Goal: Task Accomplishment & Management: Complete application form

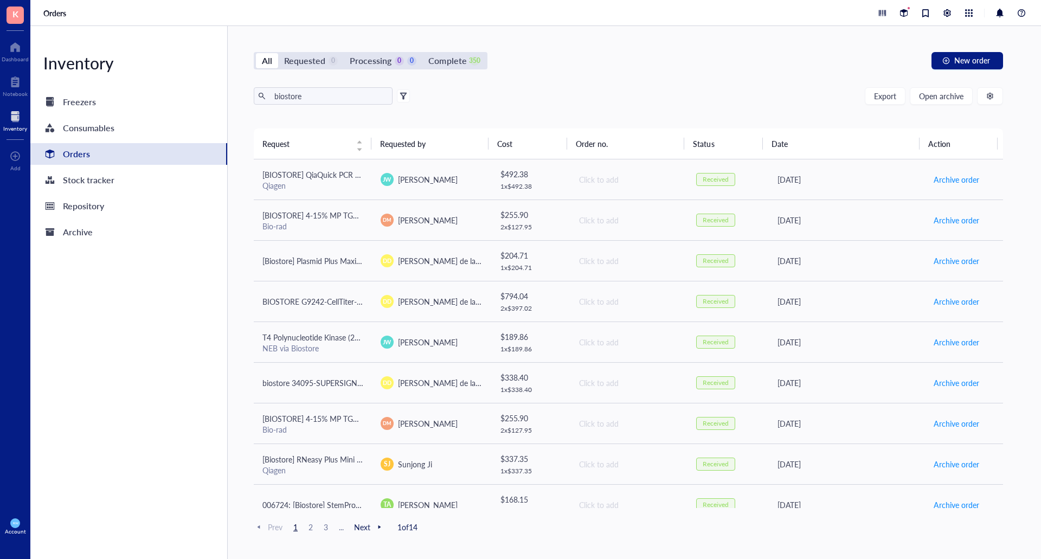
click at [652, 62] on div "All Requested 0 Processing 0 0 Complete 350 New order" at bounding box center [628, 60] width 749 height 17
click at [377, 63] on div "Processing" at bounding box center [371, 60] width 42 height 15
click at [344, 53] on input "Processing 0 0" at bounding box center [344, 53] width 0 height 0
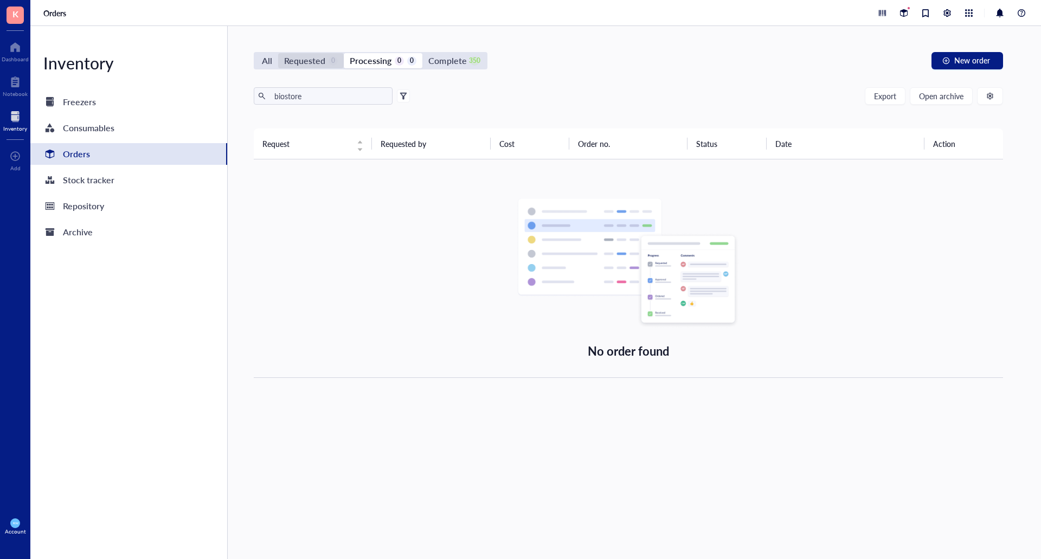
click at [323, 57] on div "Requested" at bounding box center [304, 60] width 41 height 15
click at [278, 53] on input "Requested 0" at bounding box center [278, 53] width 0 height 0
click at [270, 60] on div "All" at bounding box center [267, 60] width 10 height 15
click at [256, 53] on input "All" at bounding box center [256, 53] width 0 height 0
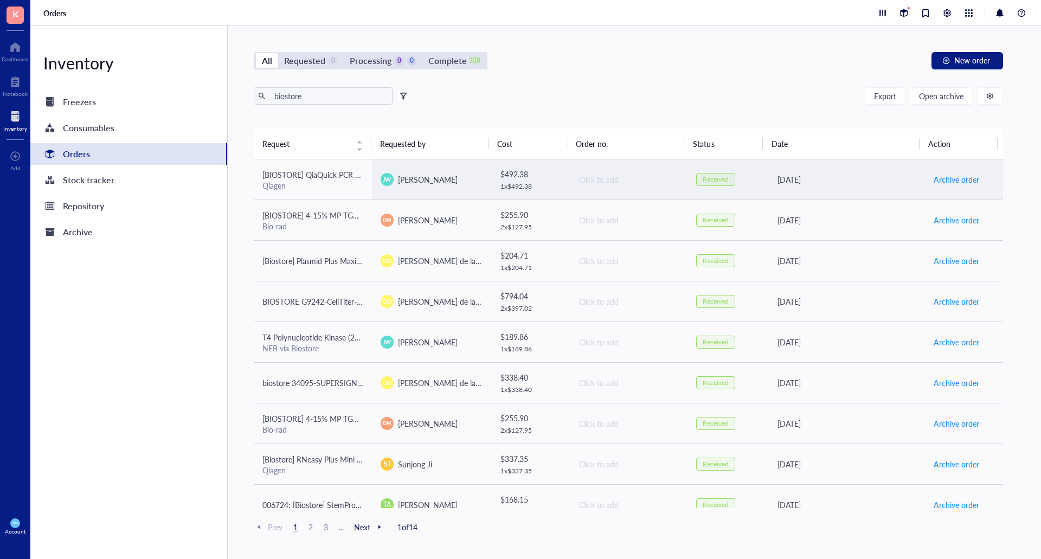
click at [82, 157] on div "Orders" at bounding box center [76, 153] width 27 height 15
click at [75, 155] on div "Orders" at bounding box center [76, 153] width 27 height 15
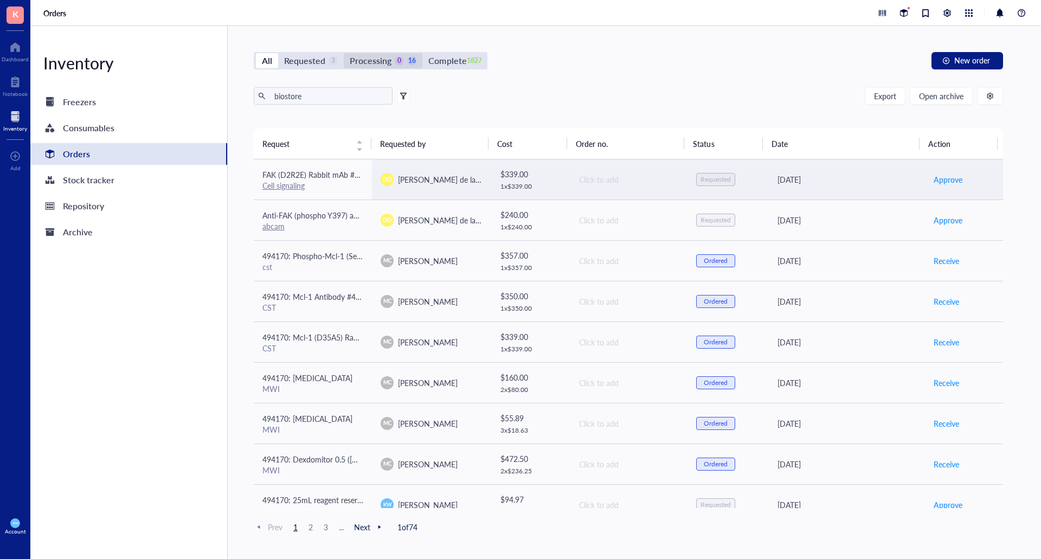
click at [372, 57] on div "Processing" at bounding box center [371, 60] width 42 height 15
click at [344, 53] on input "Processing 0 16" at bounding box center [344, 53] width 0 height 0
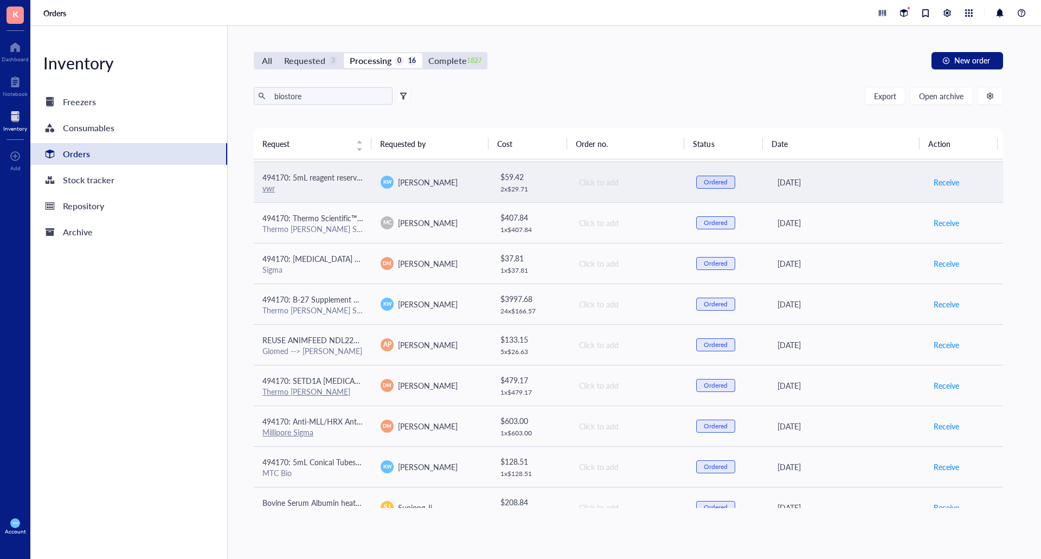
scroll to position [302, 0]
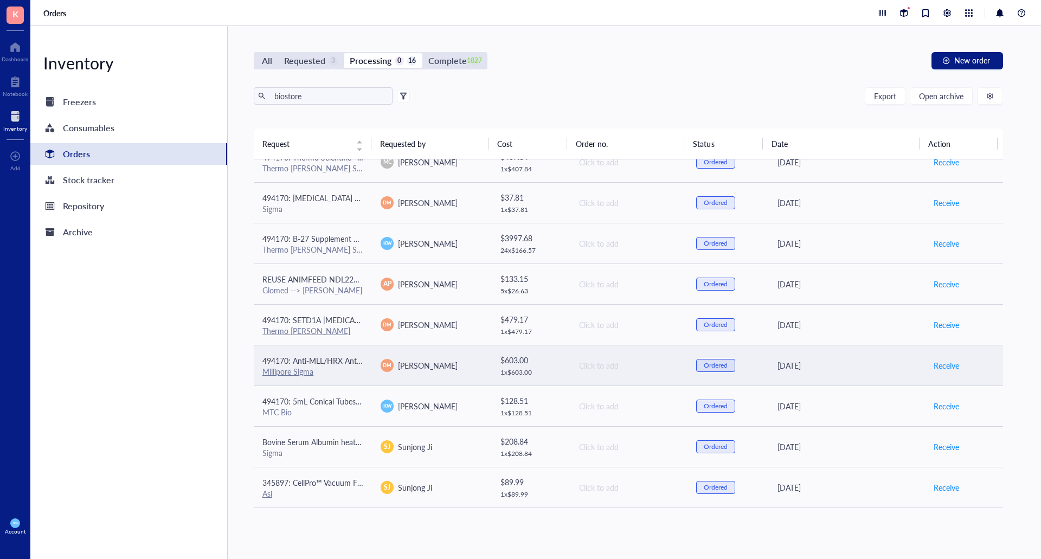
click at [339, 370] on div "Millipore Sigma" at bounding box center [312, 372] width 101 height 10
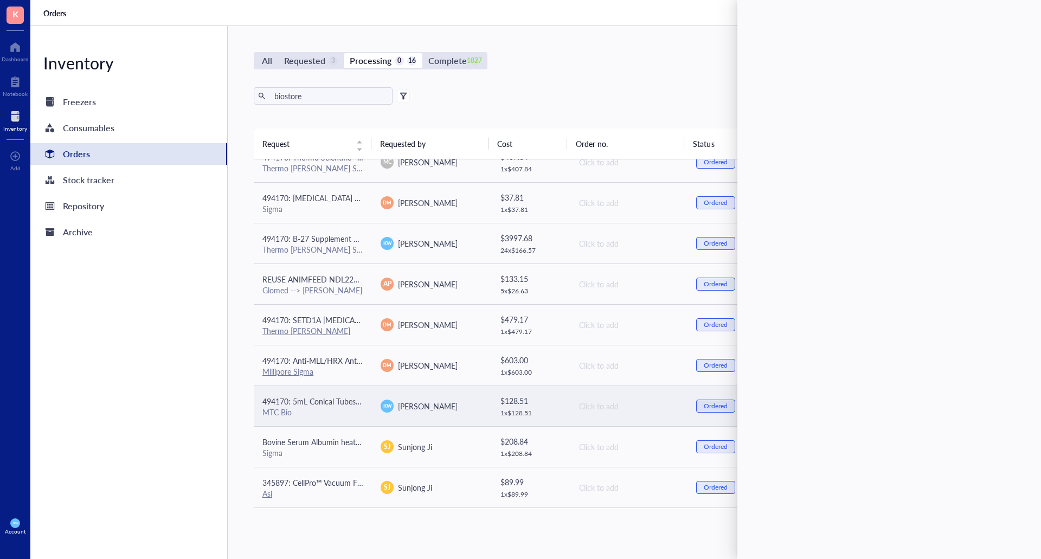
click at [360, 410] on div "MTC Bio" at bounding box center [312, 412] width 101 height 10
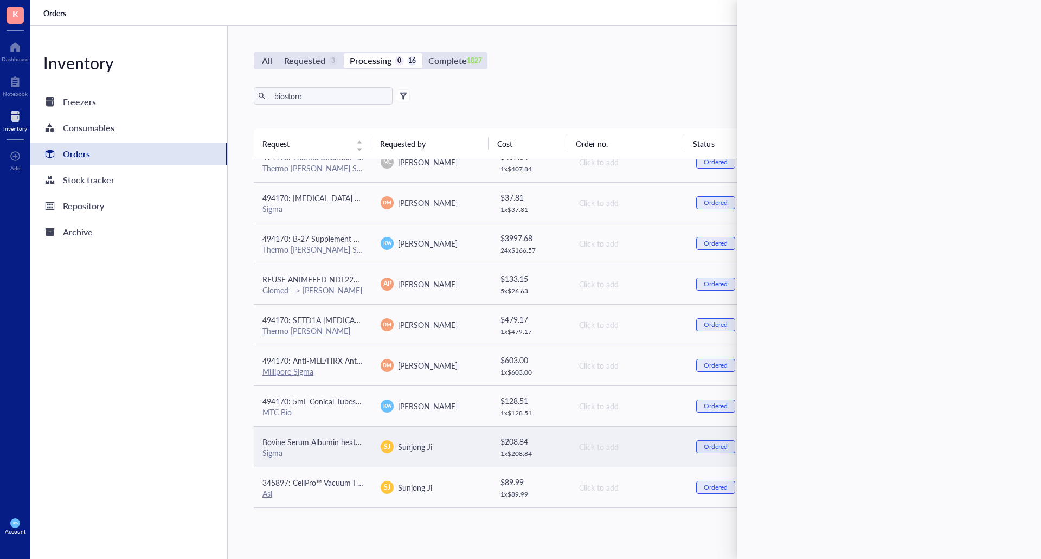
click at [337, 445] on span "Bovine Serum Albumin heat shock fraction, pH 7, ≥98%" at bounding box center [355, 442] width 187 height 11
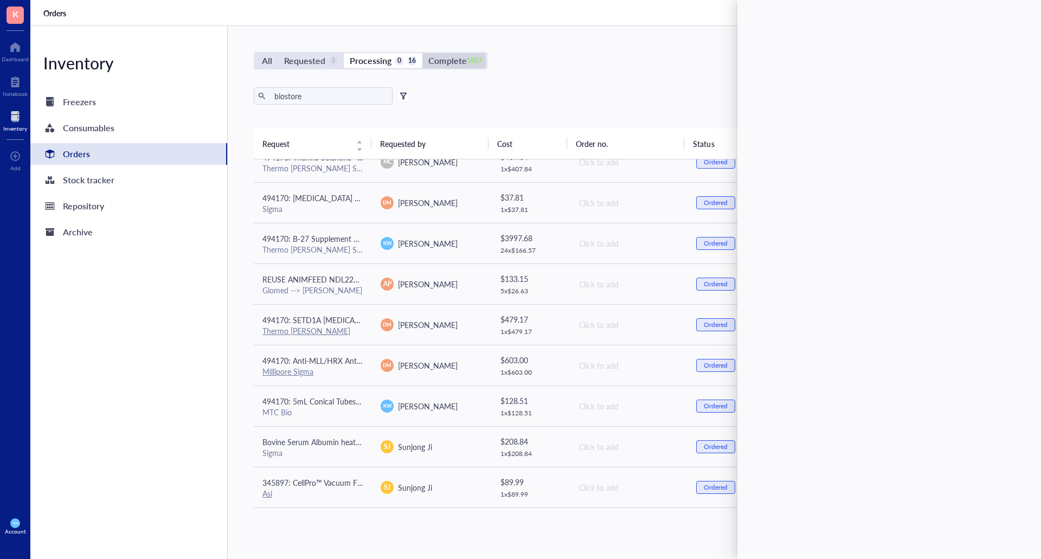
click at [433, 65] on div "Complete" at bounding box center [447, 60] width 38 height 15
click at [422, 53] on input "Complete 1827" at bounding box center [422, 53] width 0 height 0
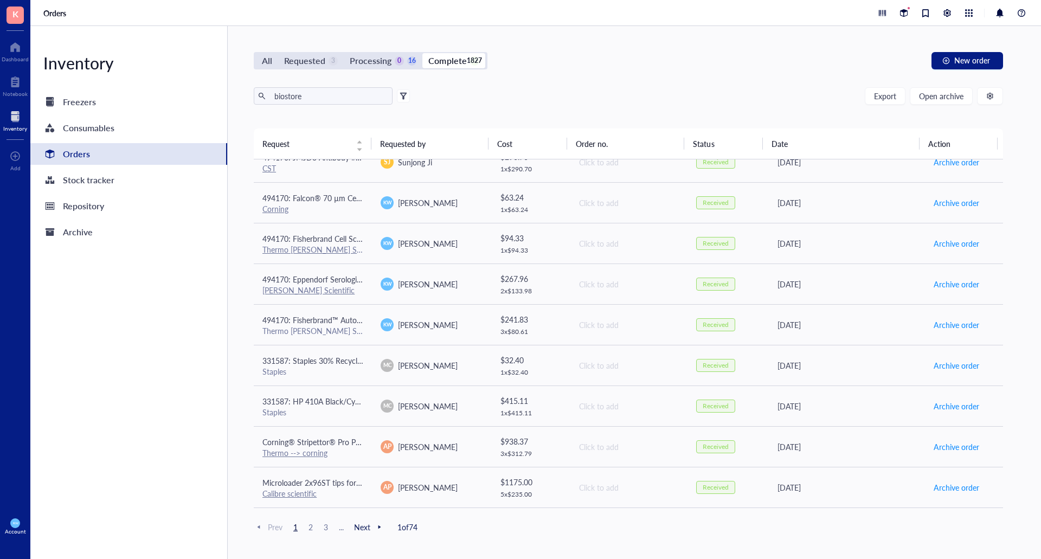
click at [445, 60] on div "Complete" at bounding box center [447, 60] width 38 height 15
click at [422, 53] on input "Complete 1827" at bounding box center [422, 53] width 0 height 0
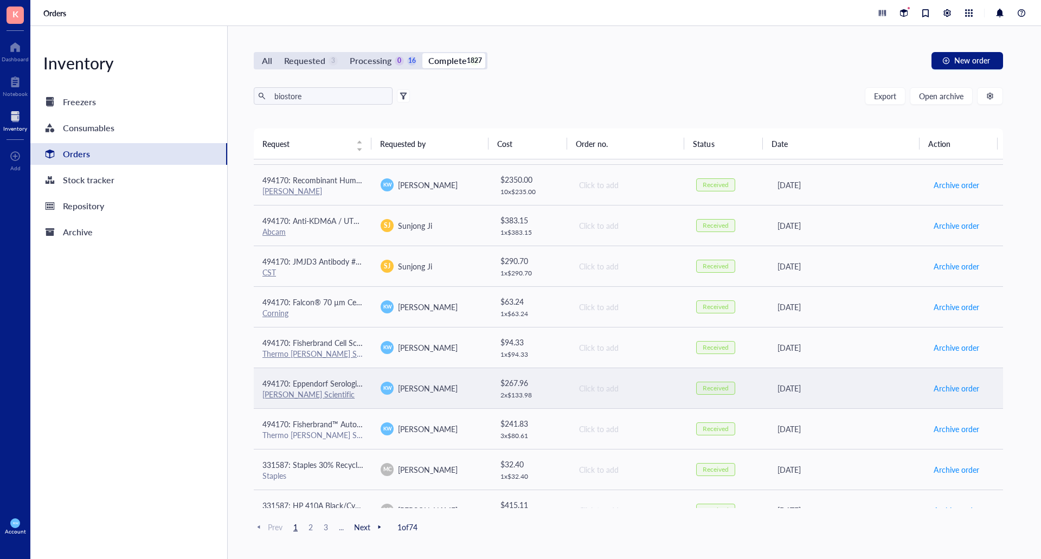
scroll to position [217, 0]
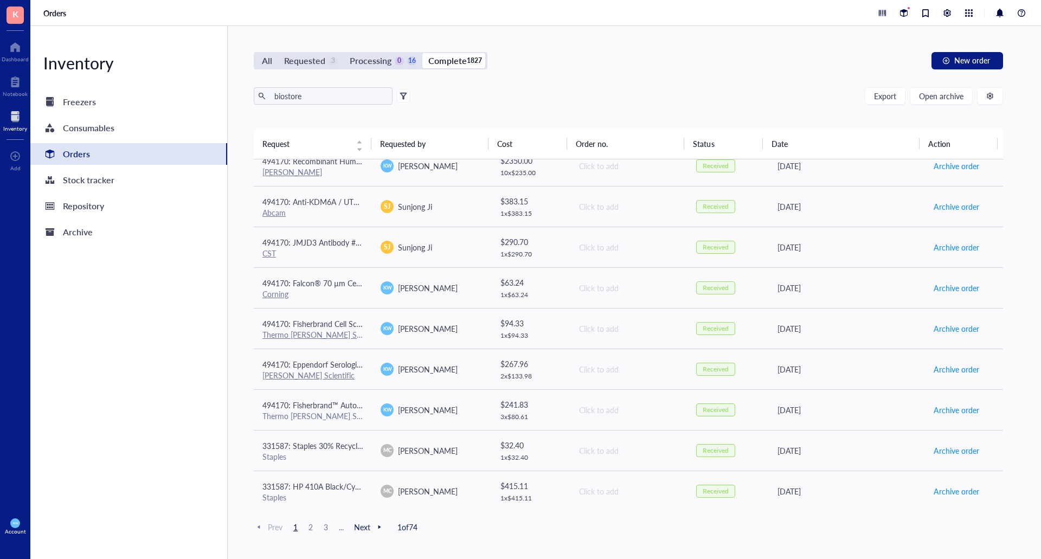
drag, startPoint x: 368, startPoint y: 63, endPoint x: 362, endPoint y: 81, distance: 18.7
click at [368, 63] on div "Processing" at bounding box center [371, 60] width 42 height 15
click at [344, 53] on input "Processing 0 16" at bounding box center [344, 53] width 0 height 0
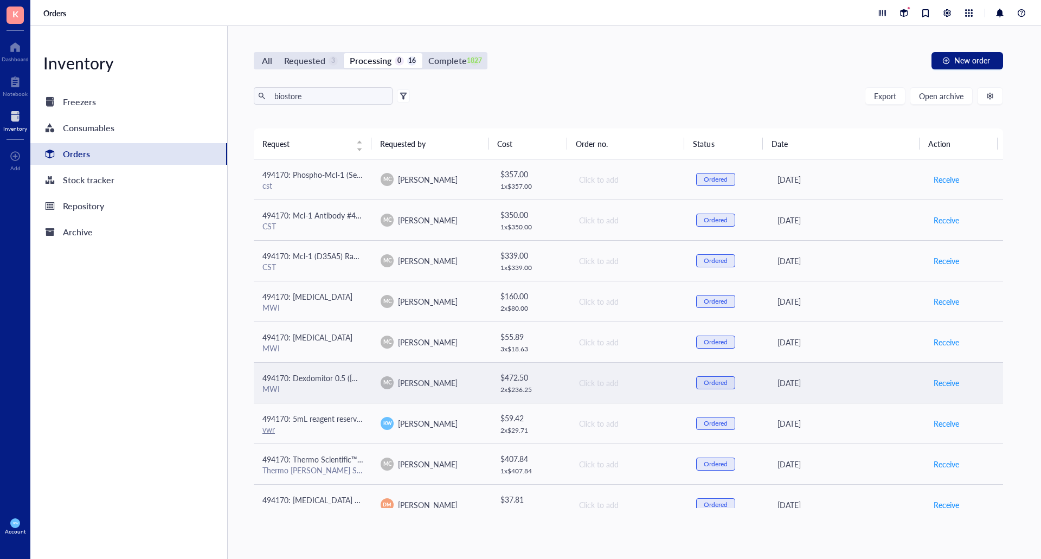
click at [338, 385] on div "MWI" at bounding box center [312, 389] width 101 height 10
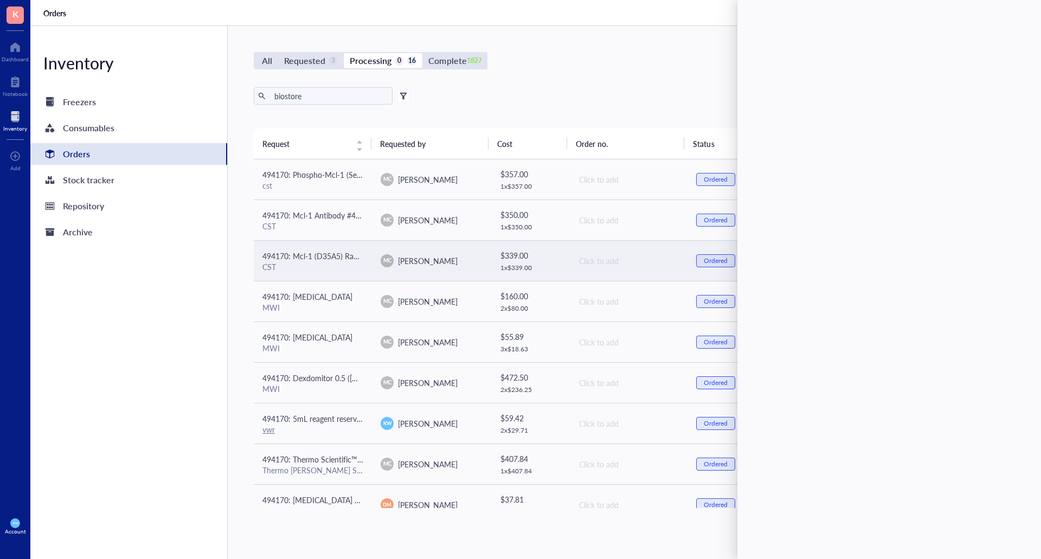
click at [303, 253] on span "494170: Mcl-1 (D35A5) Rabbit mAb #5453 (for Kallen)" at bounding box center [354, 256] width 185 height 11
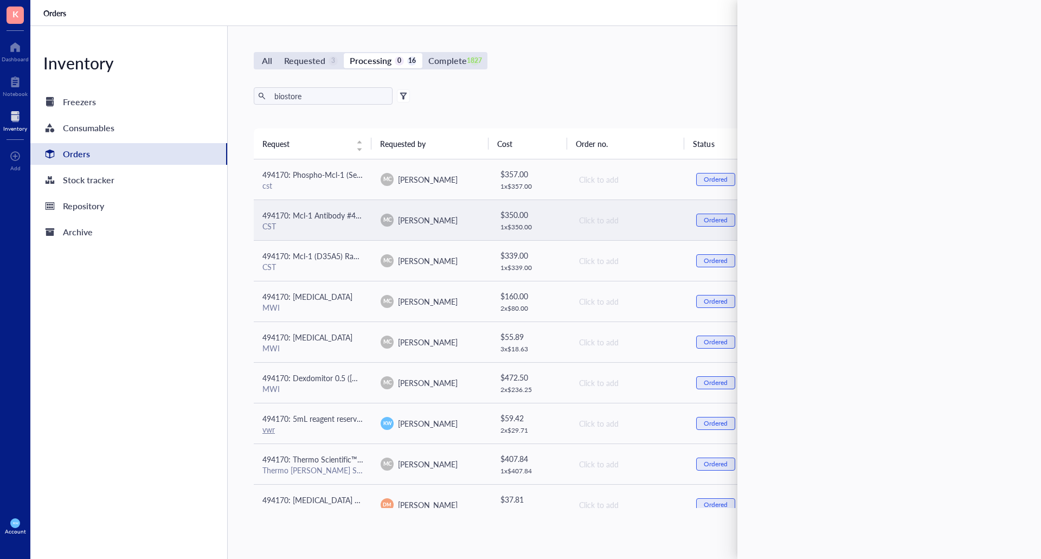
click at [309, 233] on td "494170: Mcl-1 Antibody #4572 (for Kallen) CST" at bounding box center [313, 220] width 118 height 41
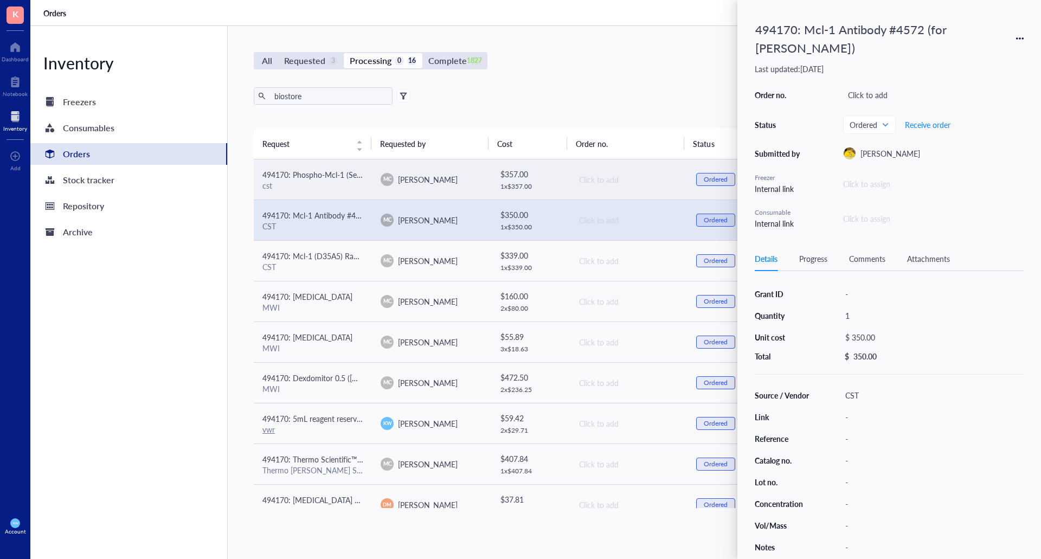
click at [311, 171] on span "494170: Phospho-Mcl-1 (Ser64) Antibody #13297 (for [PERSON_NAME])" at bounding box center [385, 174] width 247 height 11
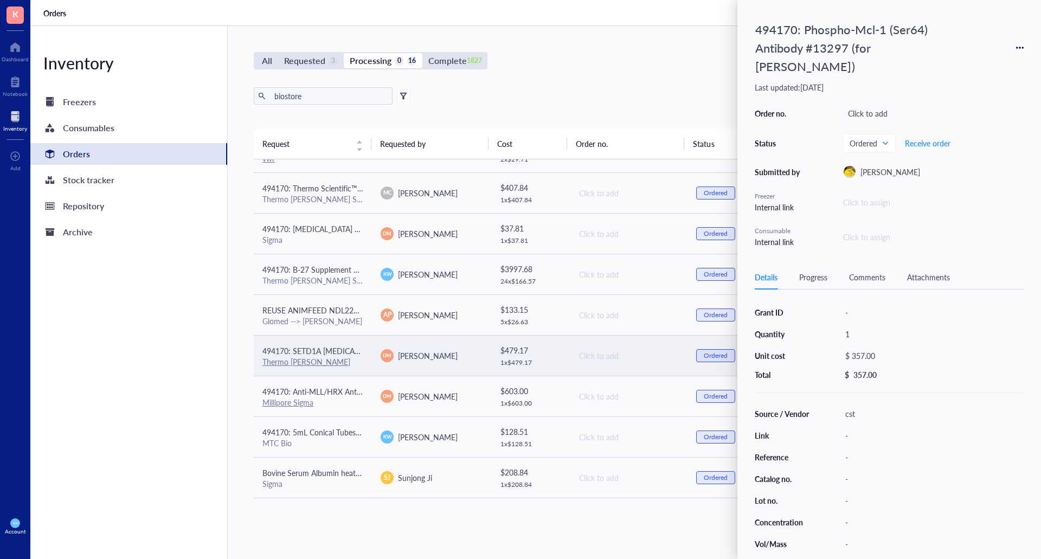
scroll to position [302, 0]
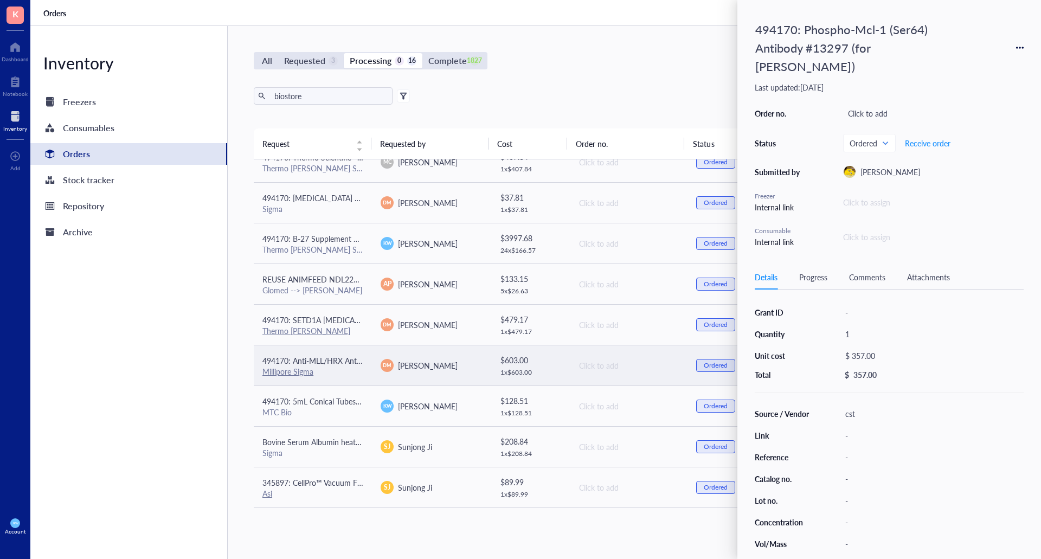
click at [323, 365] on span "494170: Anti-MLL/HRX Antibody, NT., clone N4.4" at bounding box center [346, 360] width 168 height 11
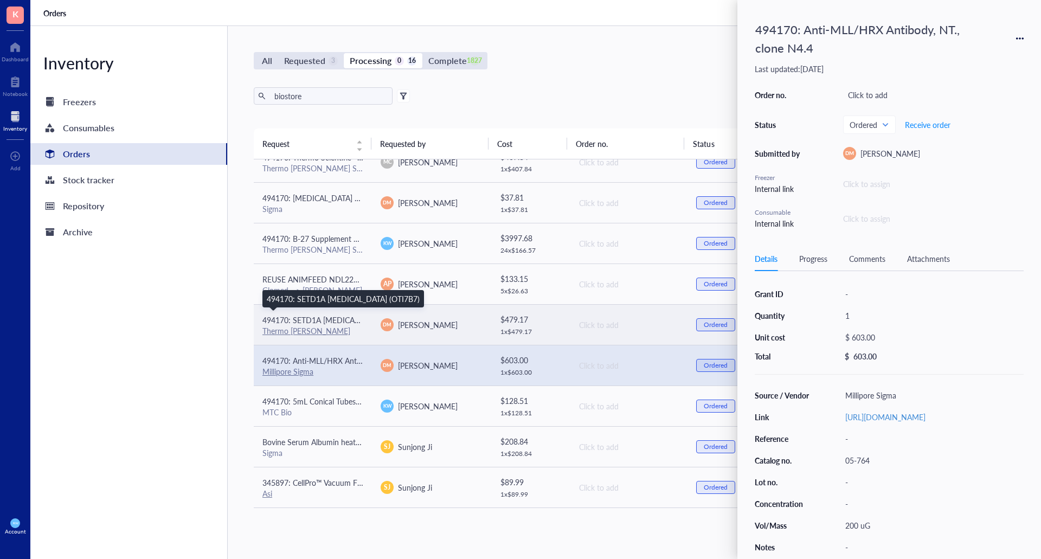
click at [351, 322] on span "494170: SETD1A [MEDICAL_DATA] (OTI7B7)" at bounding box center [338, 320] width 153 height 11
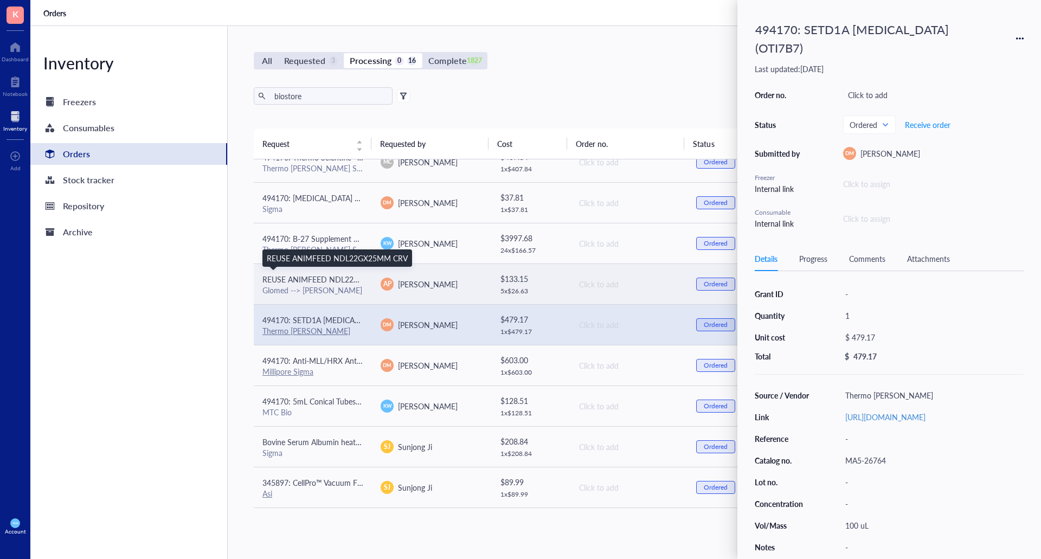
click at [336, 279] on span "REUSE ANIMFEED NDL22GX25MM CRV" at bounding box center [332, 279] width 141 height 11
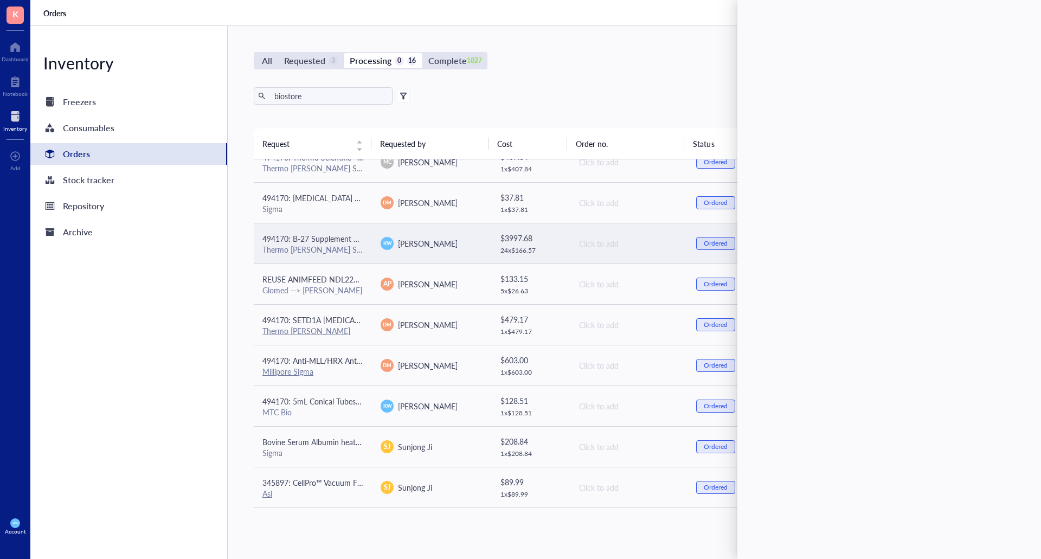
click at [330, 251] on div "Thermo [PERSON_NAME] Scientific" at bounding box center [312, 250] width 101 height 10
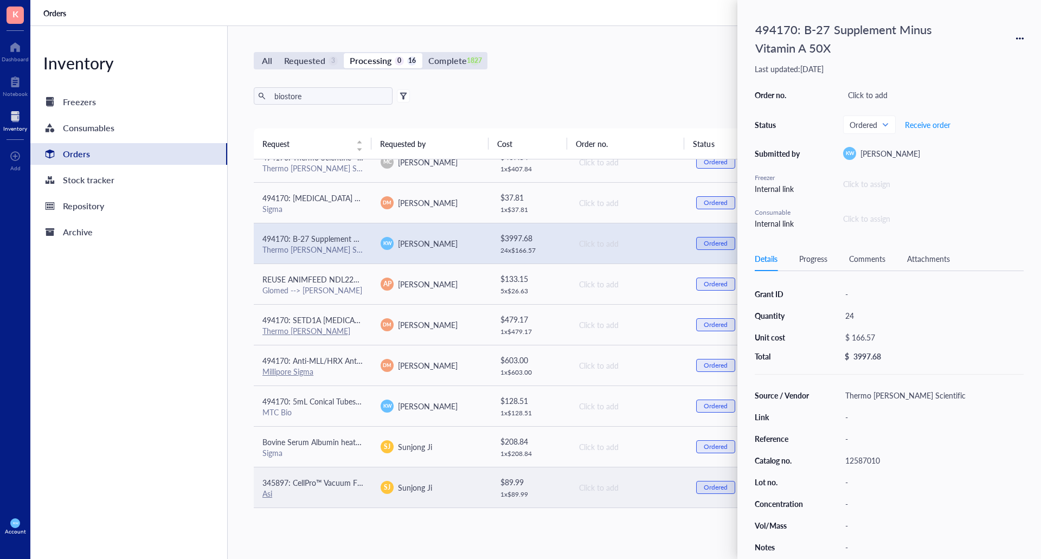
click at [350, 470] on td "345897: CellPro™ Vacuum Filtration Flasks PES Membrane, 12/Case - 250 mL Asi" at bounding box center [313, 487] width 118 height 41
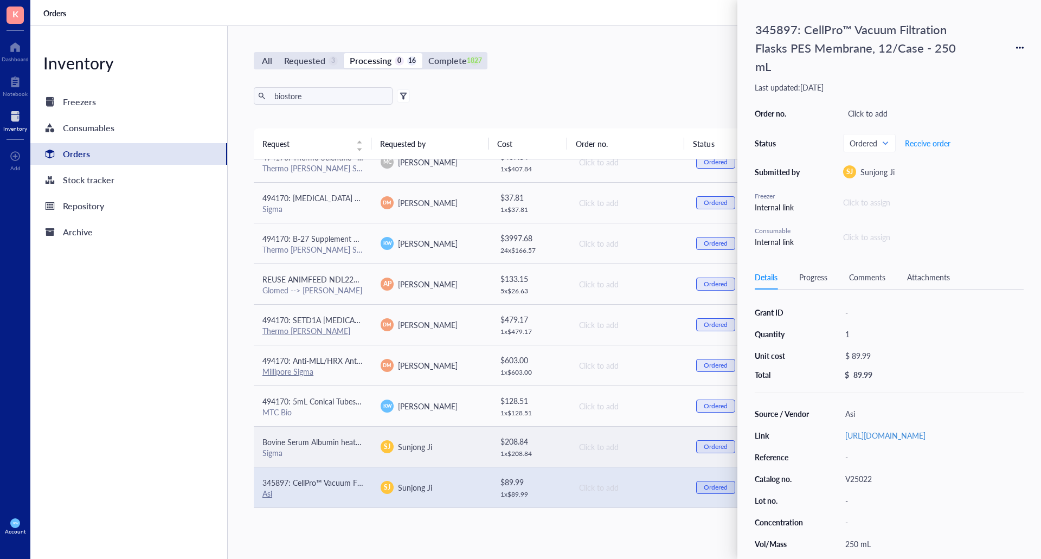
click at [341, 440] on span "Bovine Serum Albumin heat shock fraction, pH 7, ≥98%" at bounding box center [355, 442] width 187 height 11
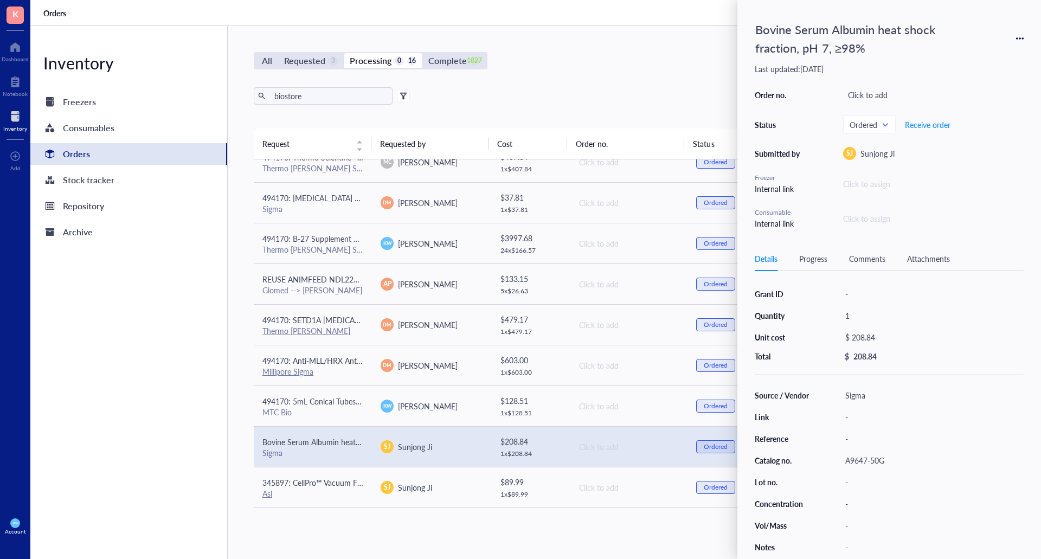
click at [141, 409] on div "Inventory Freezers Consumables Orders Stock tracker Repository Archive" at bounding box center [128, 292] width 197 height 533
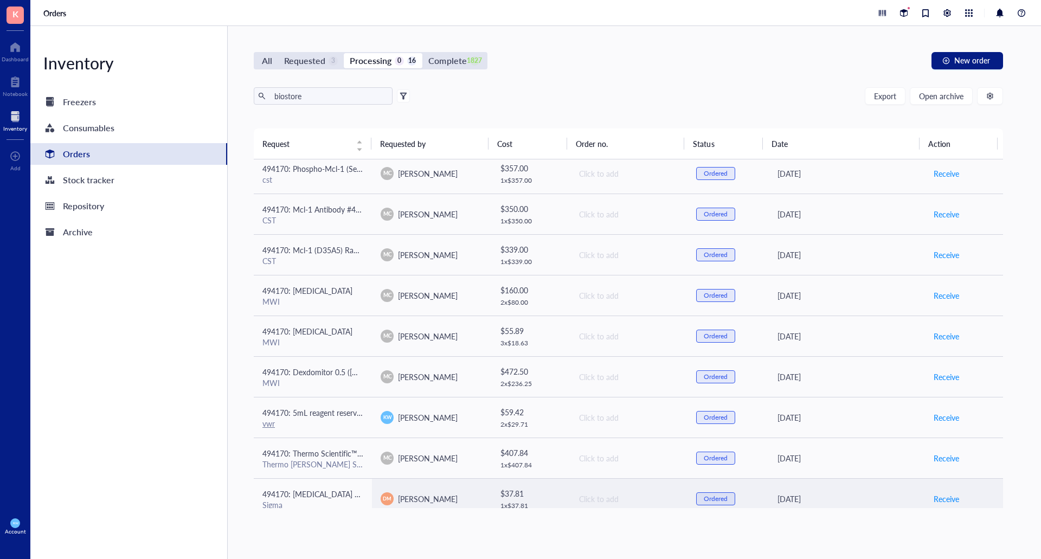
scroll to position [0, 0]
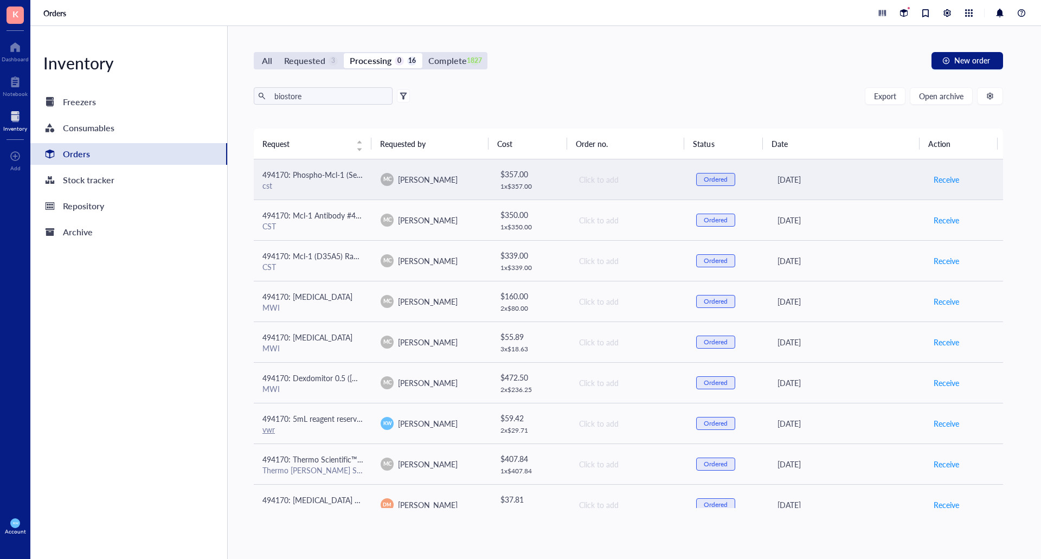
click at [339, 190] on div "cst" at bounding box center [312, 186] width 101 height 10
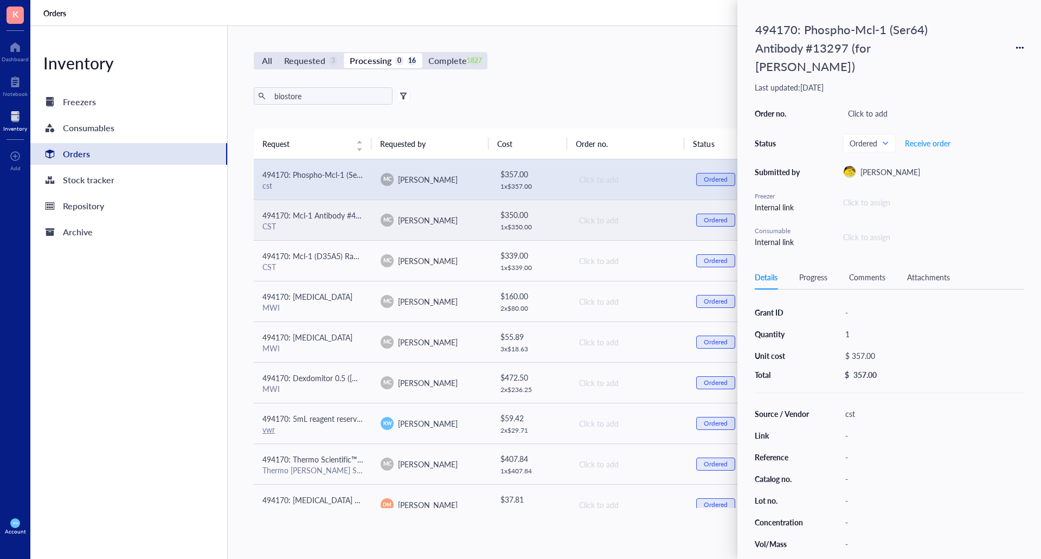
click at [323, 215] on span "494170: Mcl-1 Antibody #4572 (for [PERSON_NAME])" at bounding box center [354, 215] width 184 height 11
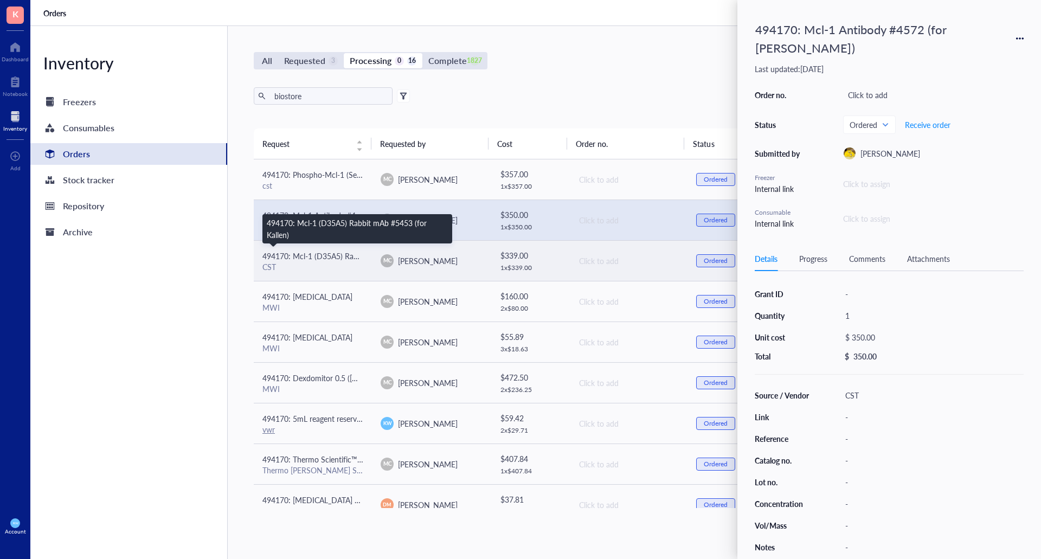
click at [318, 258] on span "494170: Mcl-1 (D35A5) Rabbit mAb #5453 (for Kallen)" at bounding box center [354, 256] width 185 height 11
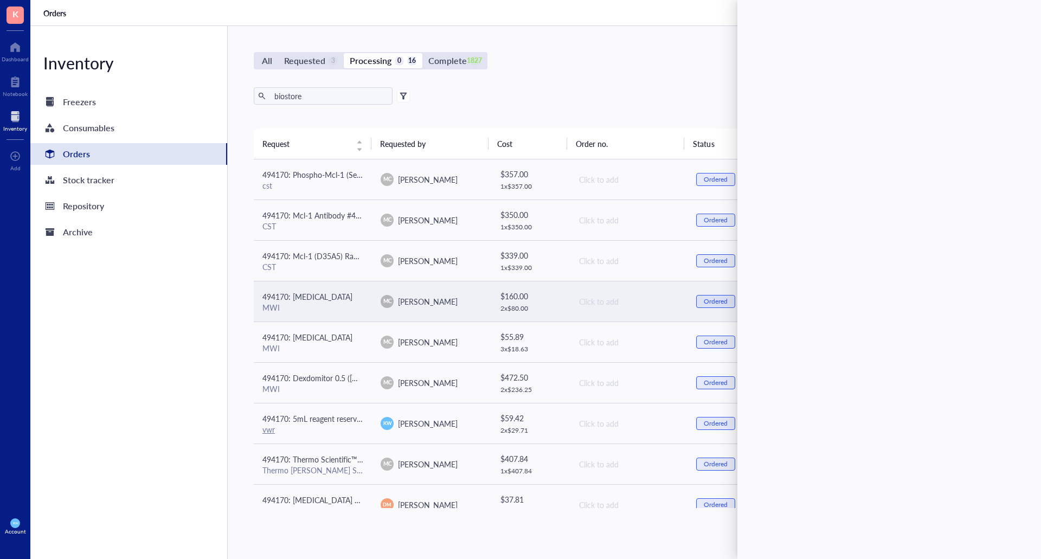
click at [317, 294] on span "494170: [MEDICAL_DATA]" at bounding box center [307, 296] width 90 height 11
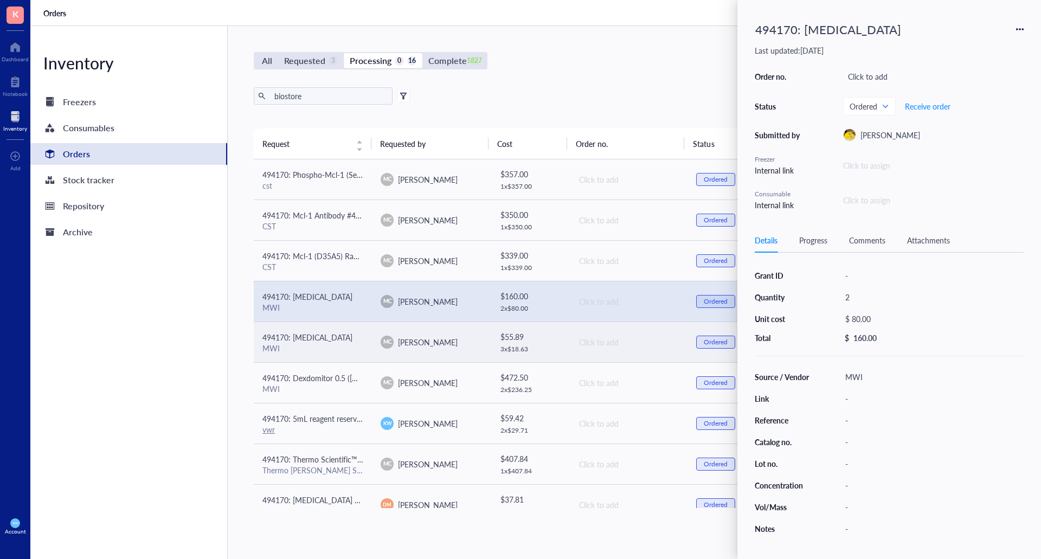
click at [320, 343] on div "MWI" at bounding box center [312, 348] width 101 height 10
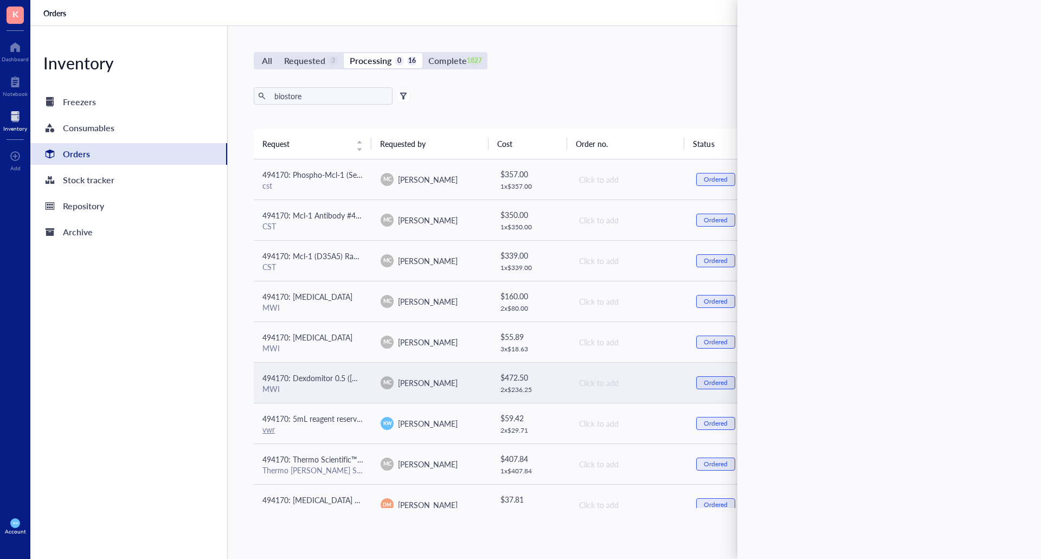
click at [322, 390] on div "MWI" at bounding box center [312, 389] width 101 height 10
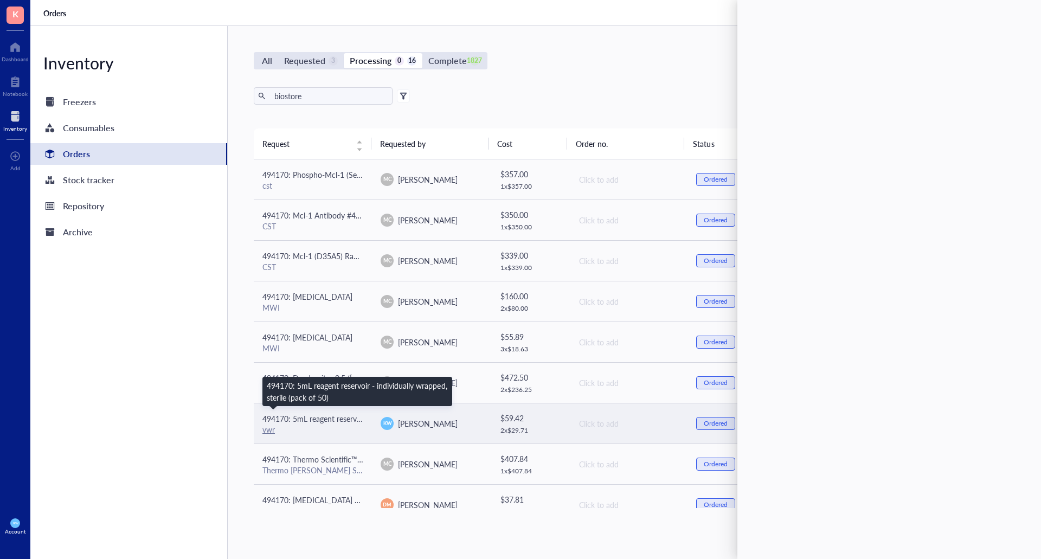
click at [326, 422] on span "494170: 5mL reagent reservoir - individually wrapped, sterile (pack of 50)" at bounding box center [384, 418] width 245 height 11
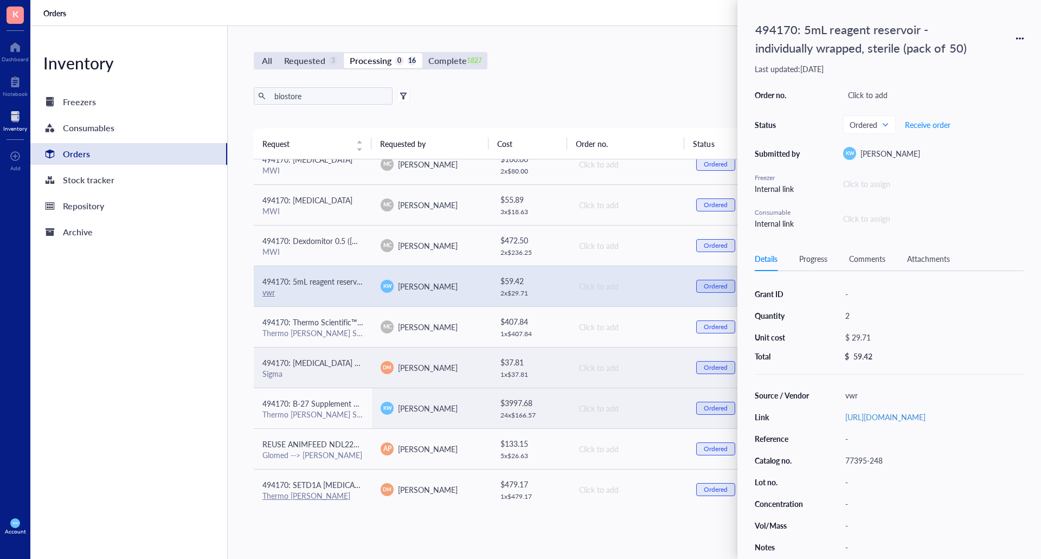
scroll to position [163, 0]
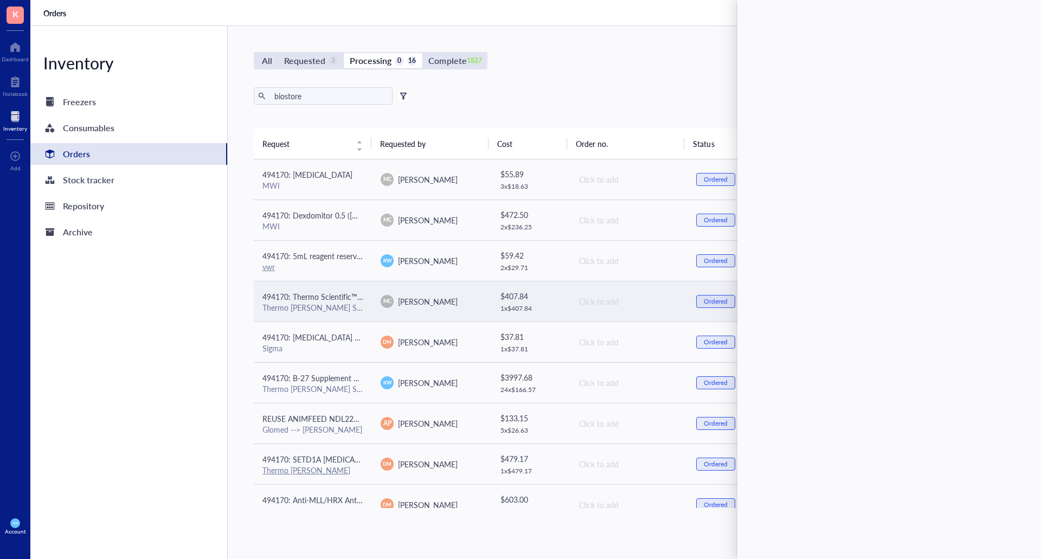
click at [325, 312] on div "Thermo [PERSON_NAME] Scientific" at bounding box center [312, 308] width 101 height 10
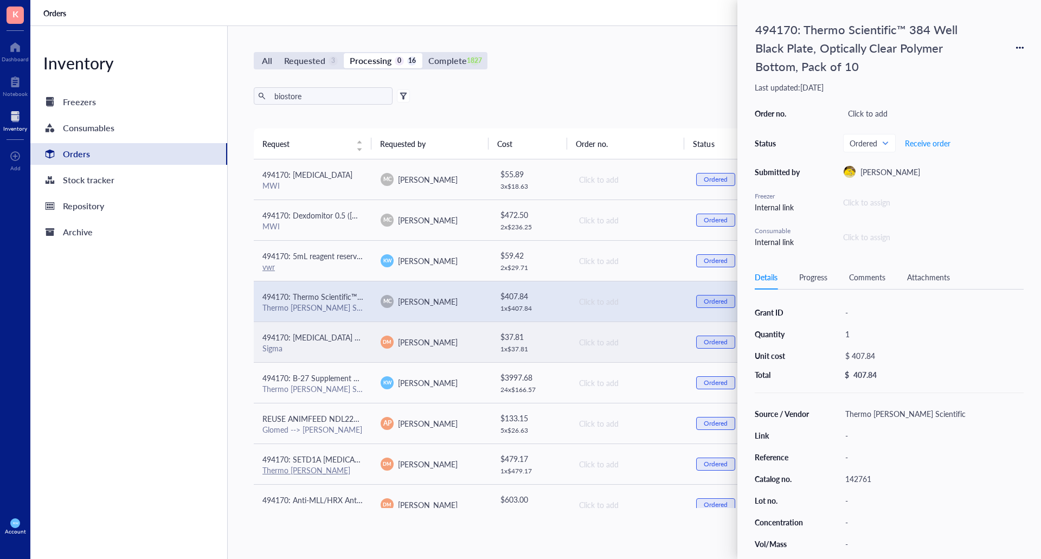
click at [318, 344] on div "Sigma" at bounding box center [312, 348] width 101 height 10
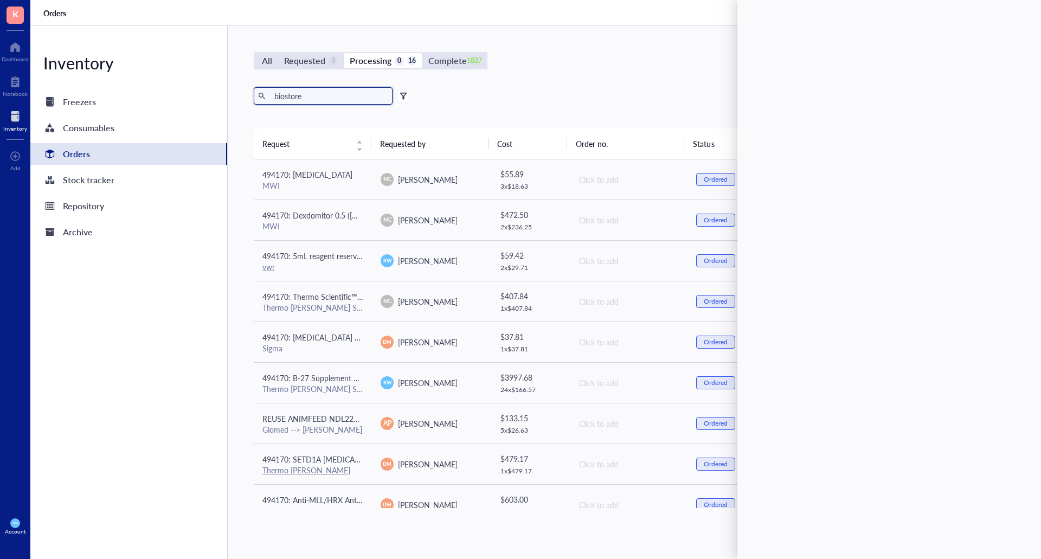
click at [303, 101] on input "biostore" at bounding box center [329, 96] width 118 height 16
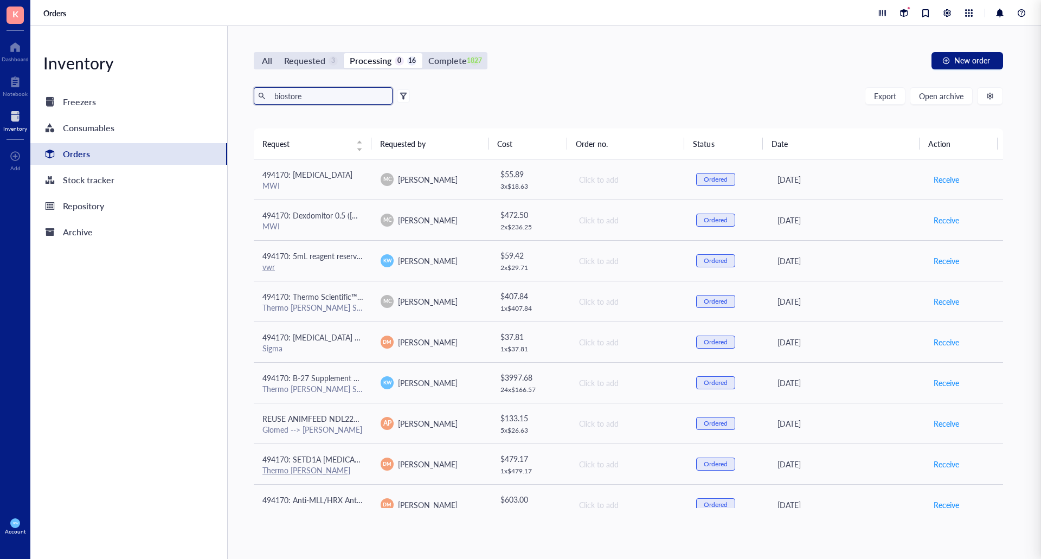
click at [303, 101] on input "biostore" at bounding box center [329, 96] width 118 height 16
click at [571, 70] on div "All Requested 3 Processing 0 16 Complete 1827 New order Export Open archive Req…" at bounding box center [628, 292] width 801 height 533
click at [264, 56] on div "All" at bounding box center [267, 60] width 10 height 15
click at [303, 62] on div "Requested" at bounding box center [304, 60] width 41 height 15
click at [278, 53] on input "Requested 3" at bounding box center [278, 53] width 0 height 0
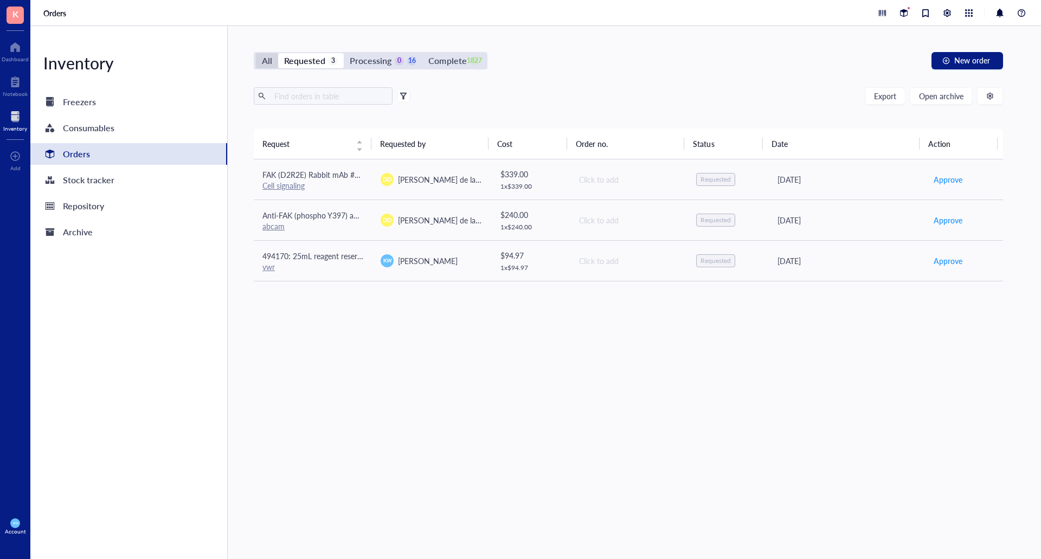
click at [265, 63] on div "All" at bounding box center [267, 60] width 10 height 15
click at [256, 53] on input "All" at bounding box center [256, 53] width 0 height 0
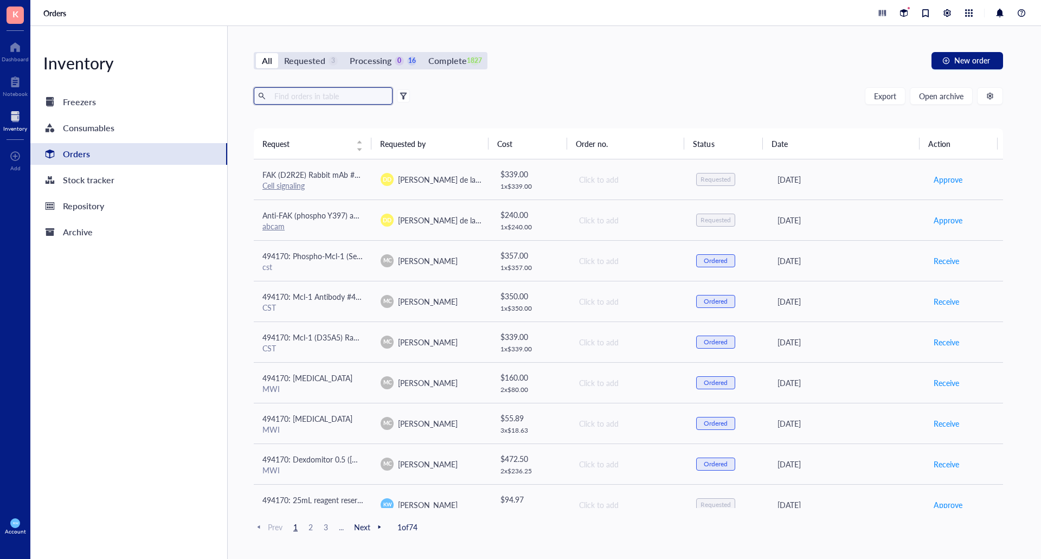
click at [317, 98] on input "text" at bounding box center [329, 96] width 118 height 16
type input "25"
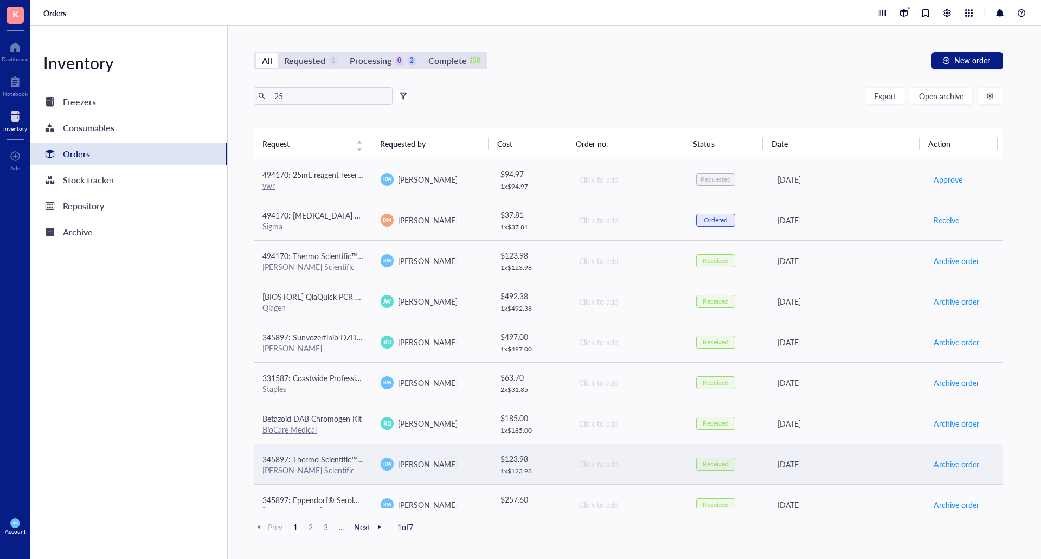
click at [601, 469] on div "Click to add" at bounding box center [629, 464] width 100 height 12
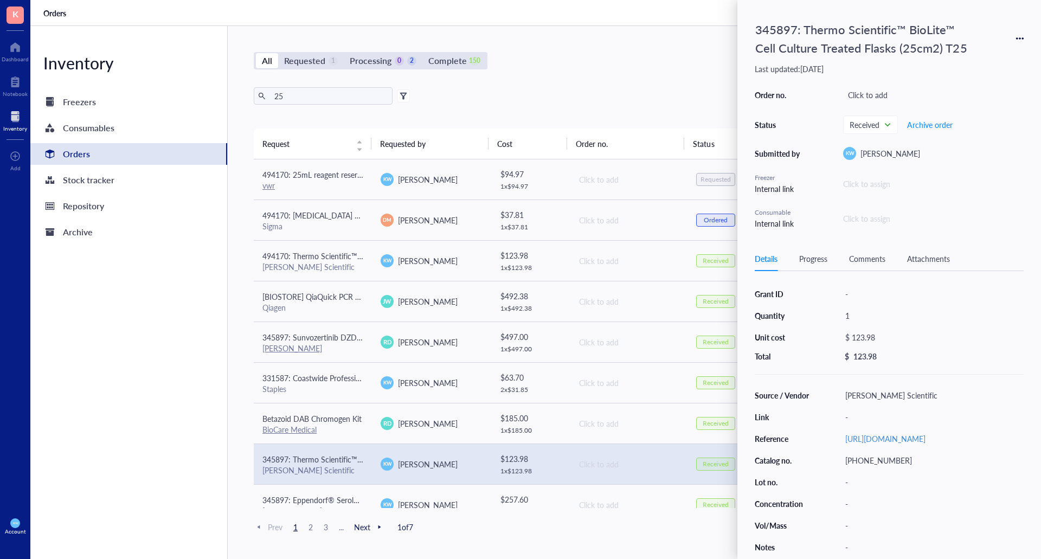
click at [639, 43] on div "All Requested 1 Processing 0 2 Complete 150 New order 25 Export Open archive Re…" at bounding box center [628, 292] width 801 height 533
click at [601, 33] on div "All Requested 1 Processing 0 2 Complete 150 New order 25 Export Open archive Re…" at bounding box center [628, 292] width 801 height 533
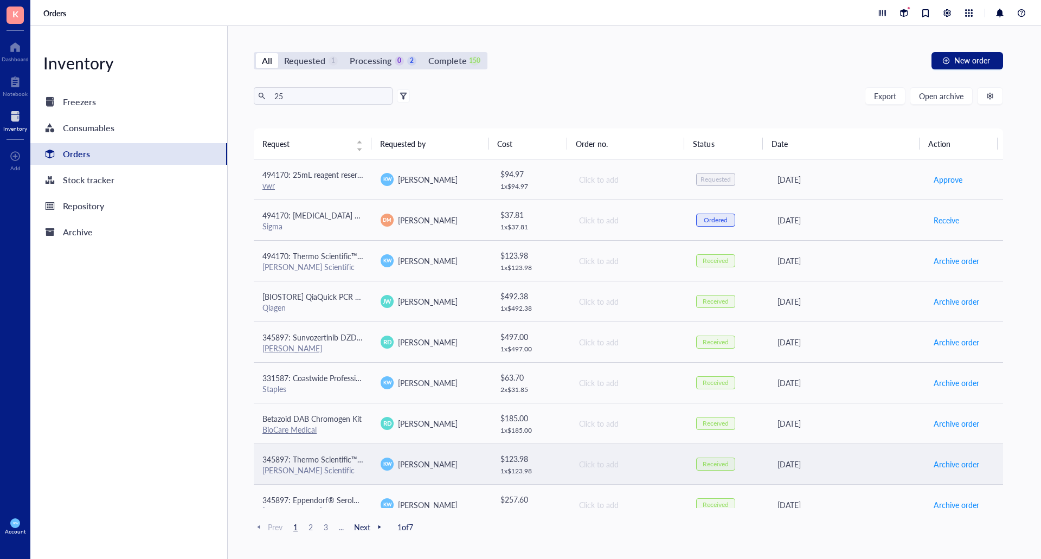
click at [358, 453] on div "345897: Thermo Scientific™ BioLite™ Cell Culture Treated Flasks (25cm2) T25" at bounding box center [312, 459] width 101 height 12
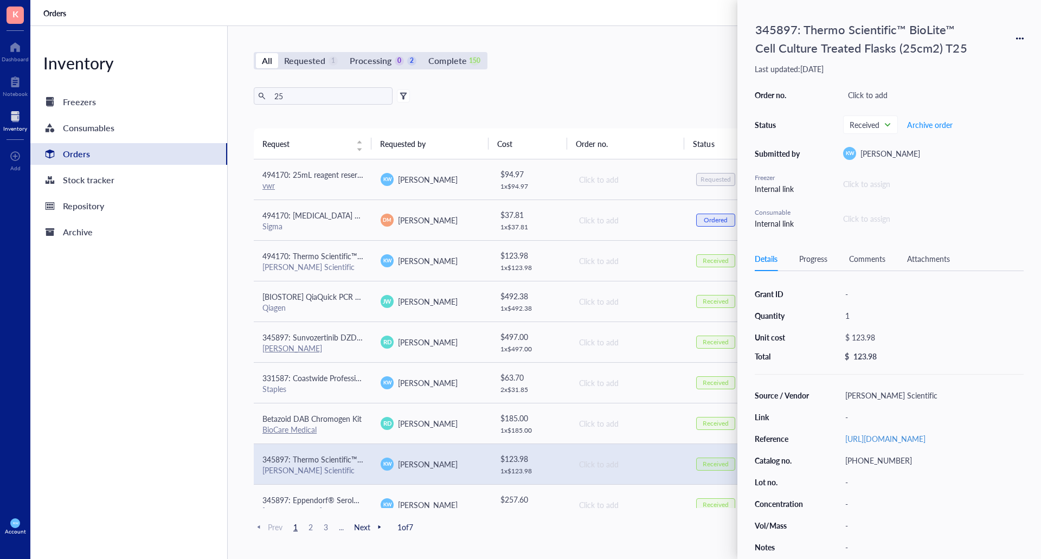
click at [1016, 39] on icon at bounding box center [1017, 38] width 2 height 2
click at [969, 50] on span "Request again" at bounding box center [981, 54] width 68 height 12
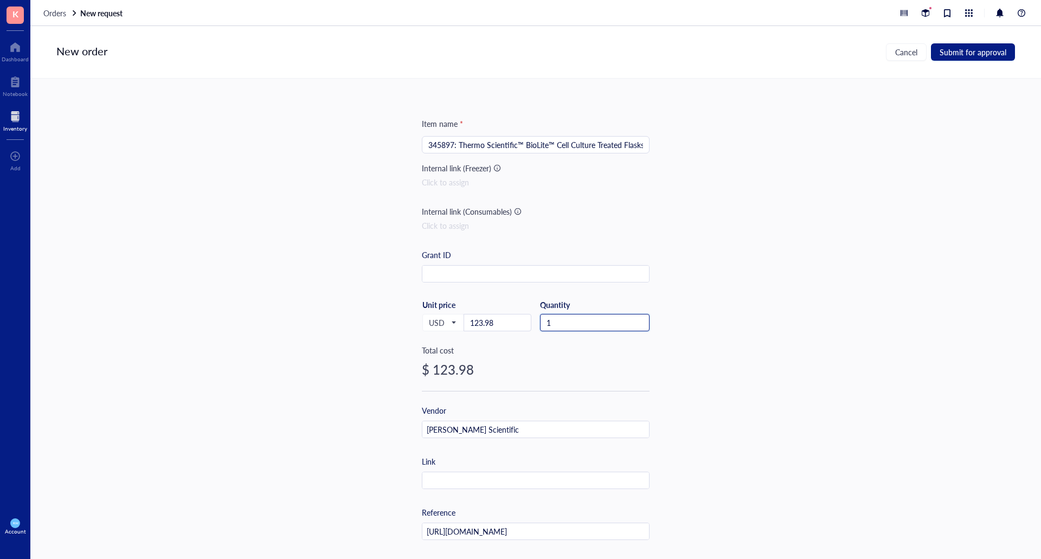
drag, startPoint x: 565, startPoint y: 319, endPoint x: 513, endPoint y: 312, distance: 52.1
click at [525, 317] on div "USD Unit price 123.98 Quantity 1" at bounding box center [536, 322] width 228 height 44
type input "2"
click at [961, 55] on span "Submit for approval" at bounding box center [973, 52] width 67 height 9
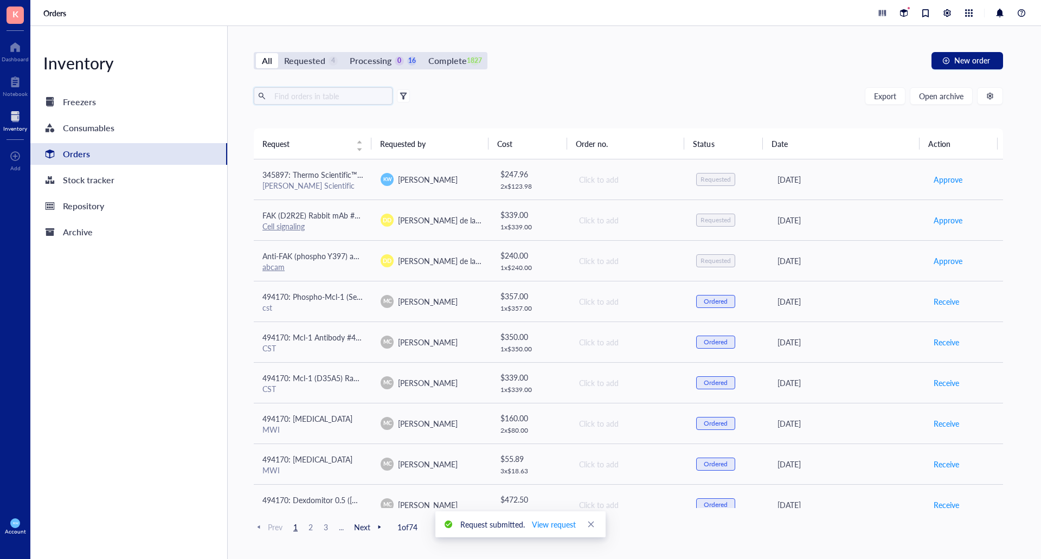
click at [322, 97] on input "text" at bounding box center [329, 96] width 118 height 16
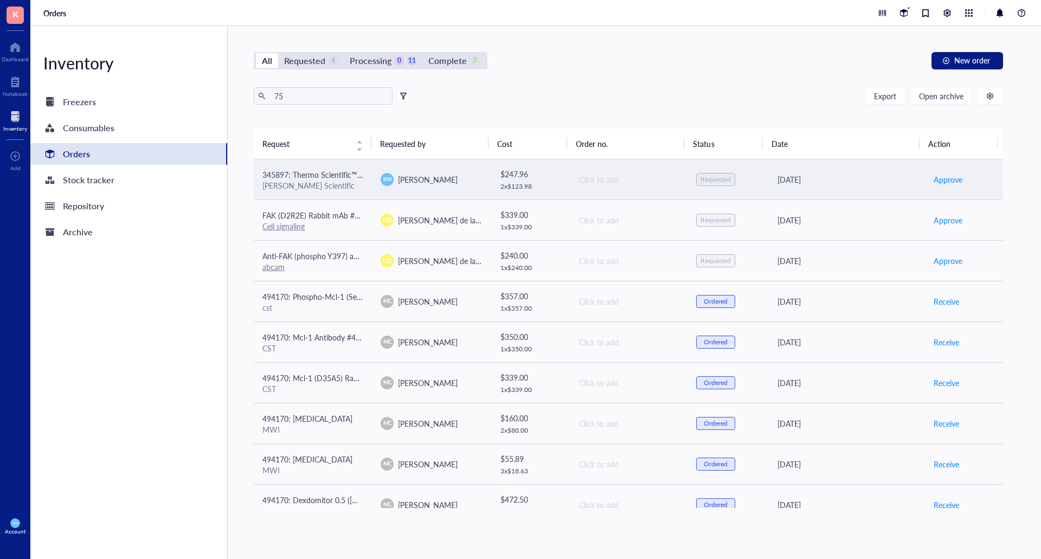
click at [463, 194] on td "[PERSON_NAME]" at bounding box center [431, 179] width 118 height 41
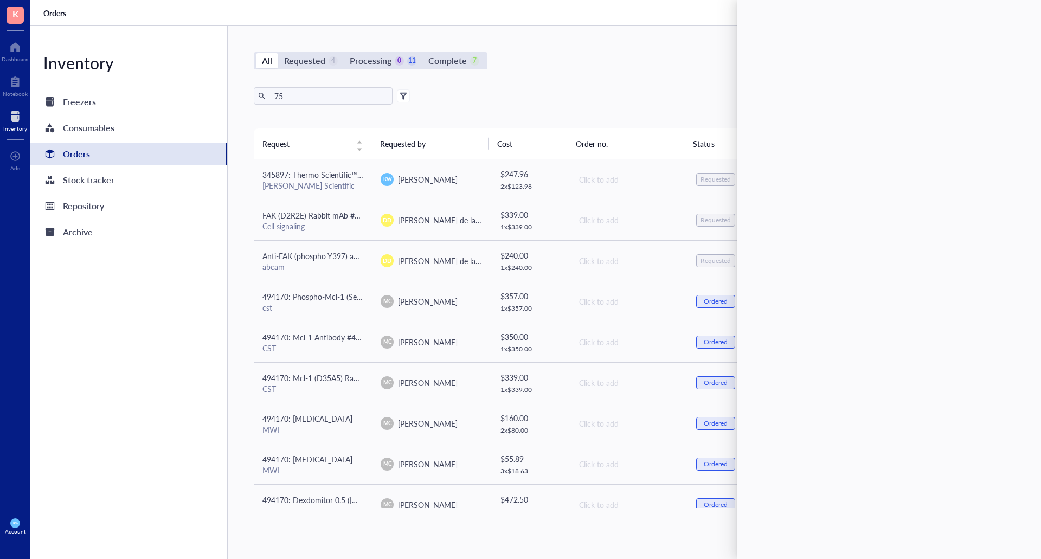
click at [647, 53] on div "All Requested 4 Processing 0 11 Complete 7 New order" at bounding box center [628, 60] width 749 height 17
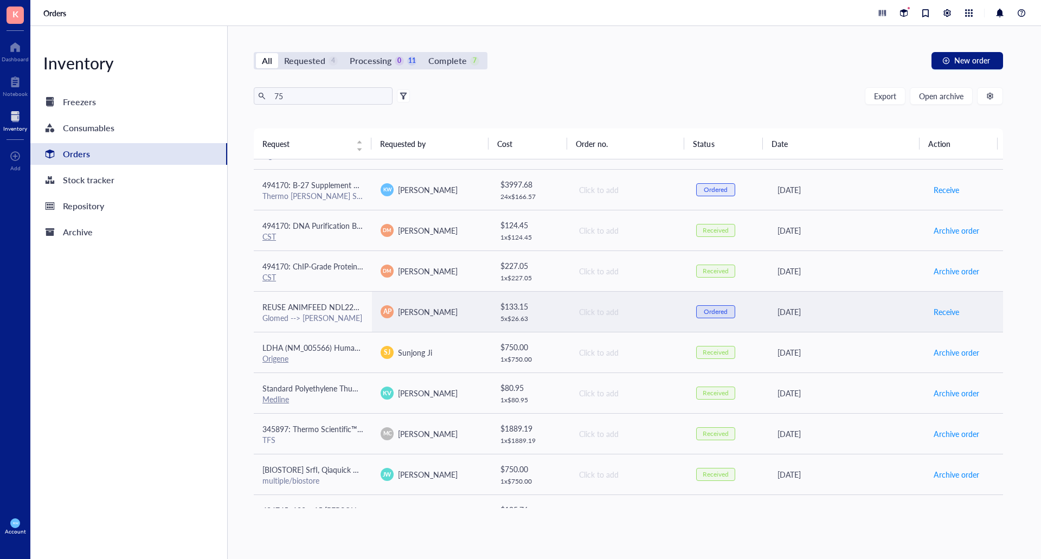
scroll to position [546, 0]
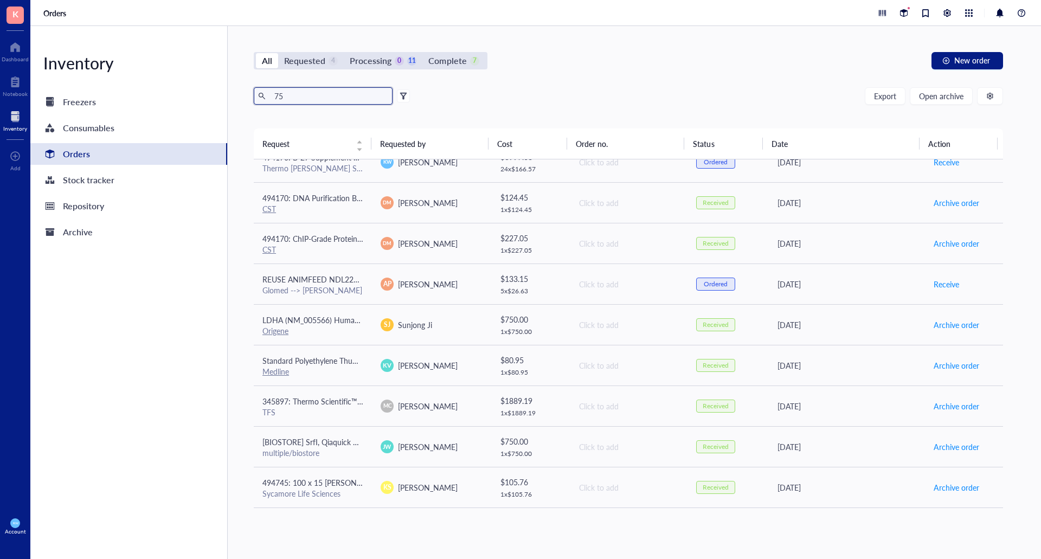
click at [342, 100] on input "75" at bounding box center [329, 96] width 118 height 16
click at [344, 100] on input "75" at bounding box center [329, 96] width 118 height 16
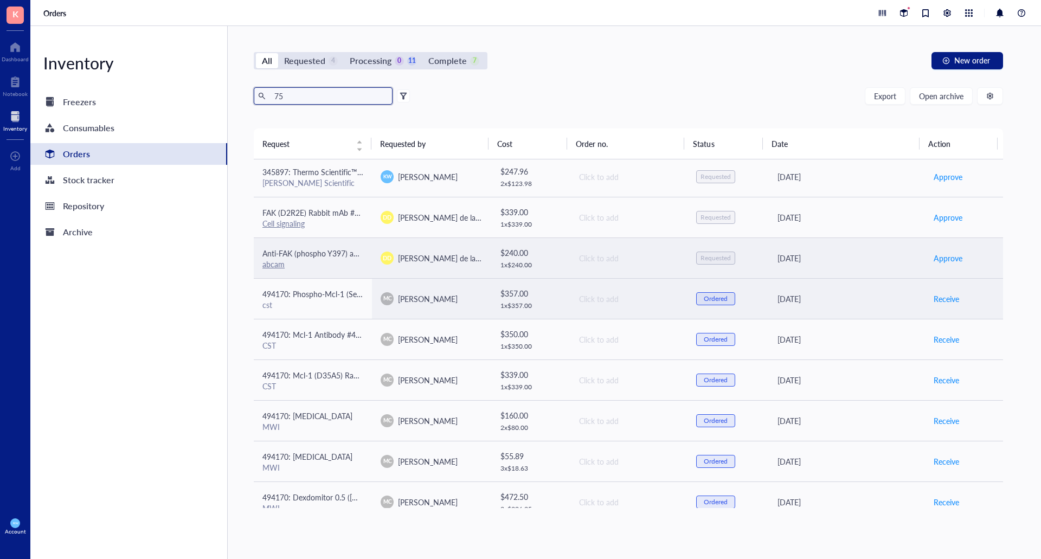
scroll to position [0, 0]
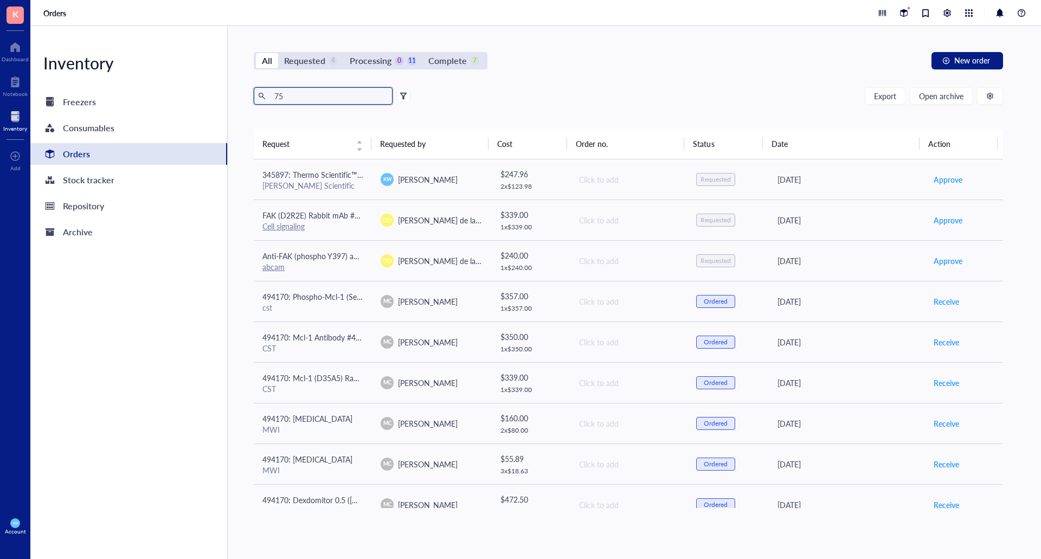
type input "7"
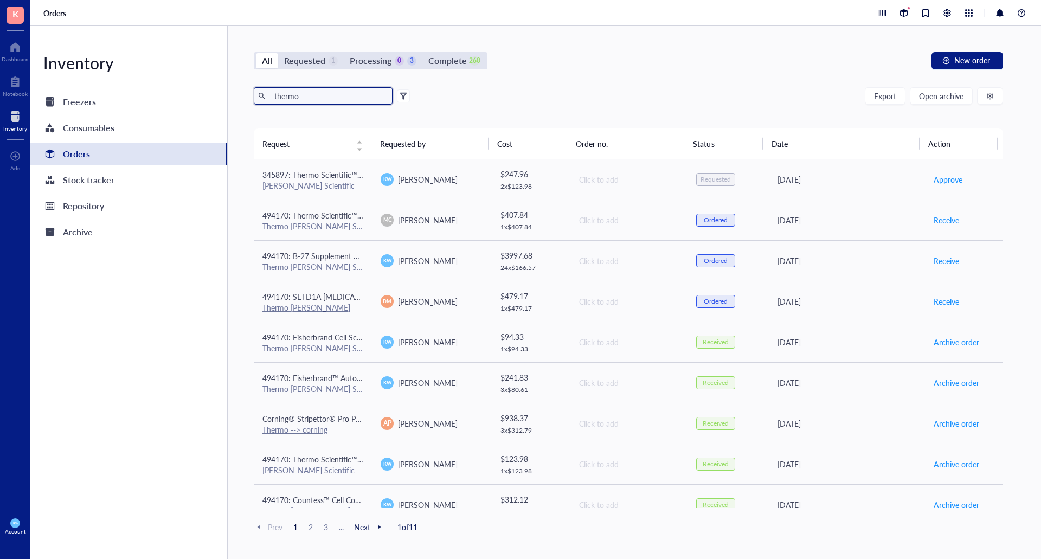
type input "thermo"
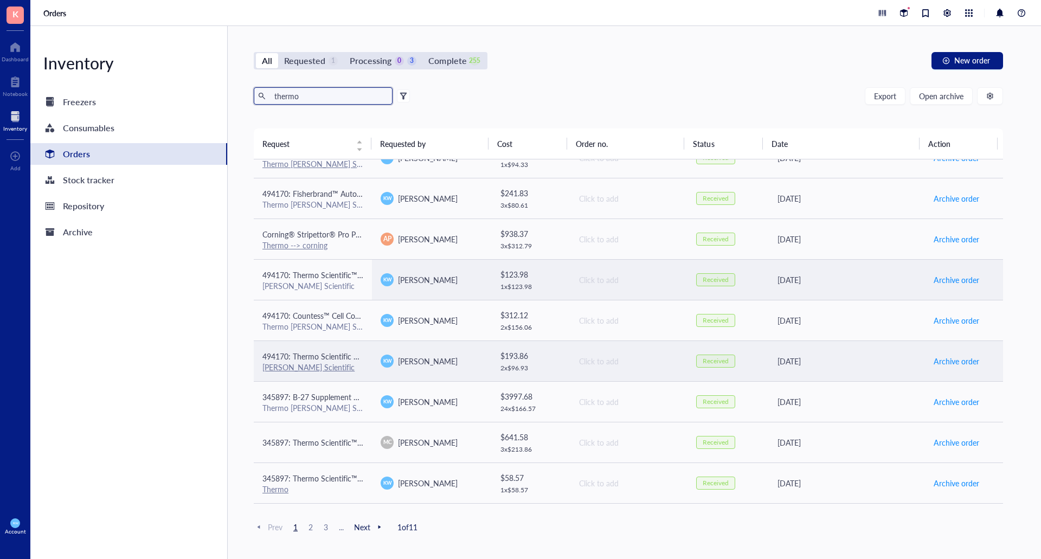
scroll to position [217, 0]
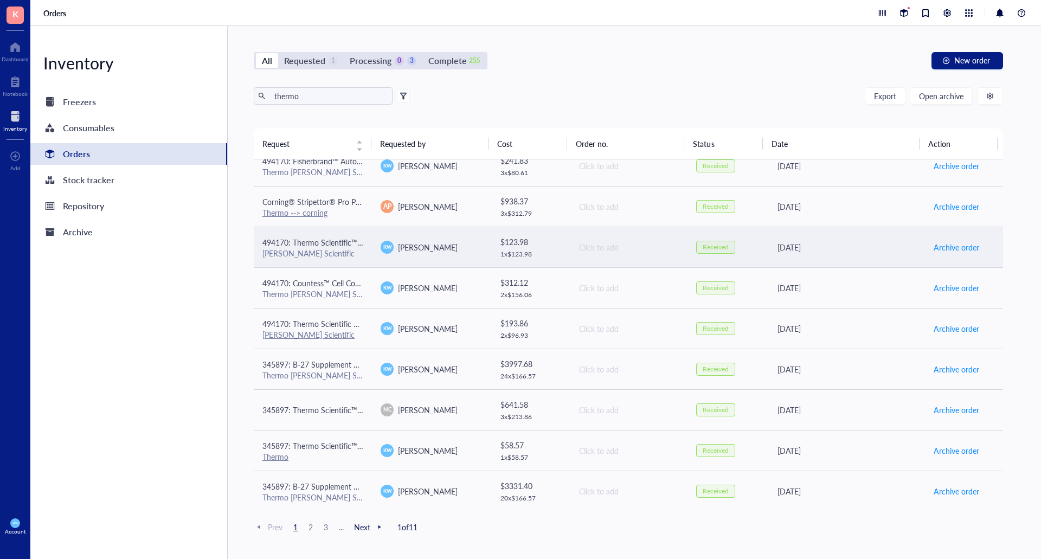
click at [460, 254] on td "[PERSON_NAME]" at bounding box center [431, 247] width 118 height 41
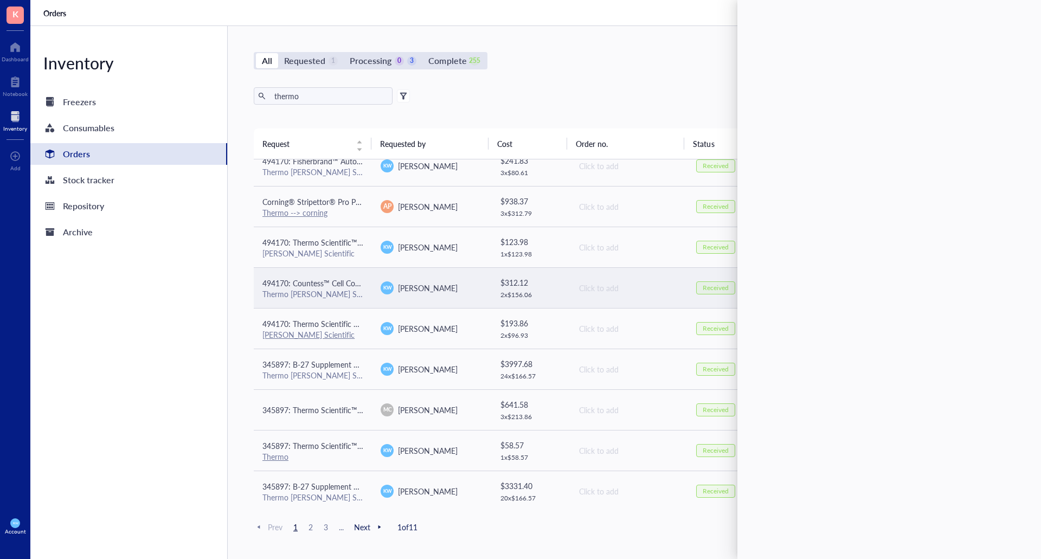
click at [458, 291] on div "[PERSON_NAME]" at bounding box center [431, 287] width 101 height 13
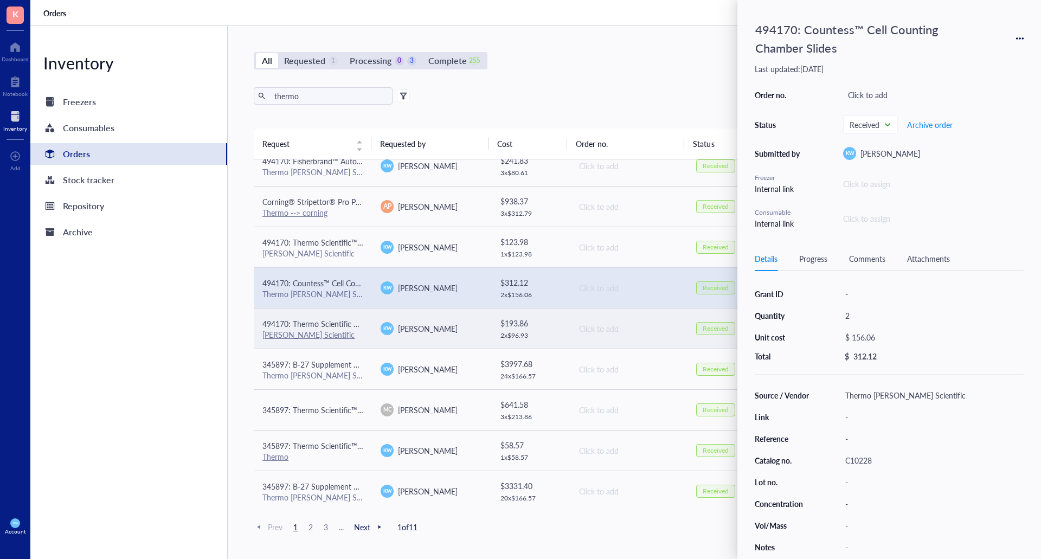
click at [458, 336] on td "[PERSON_NAME]" at bounding box center [431, 328] width 118 height 41
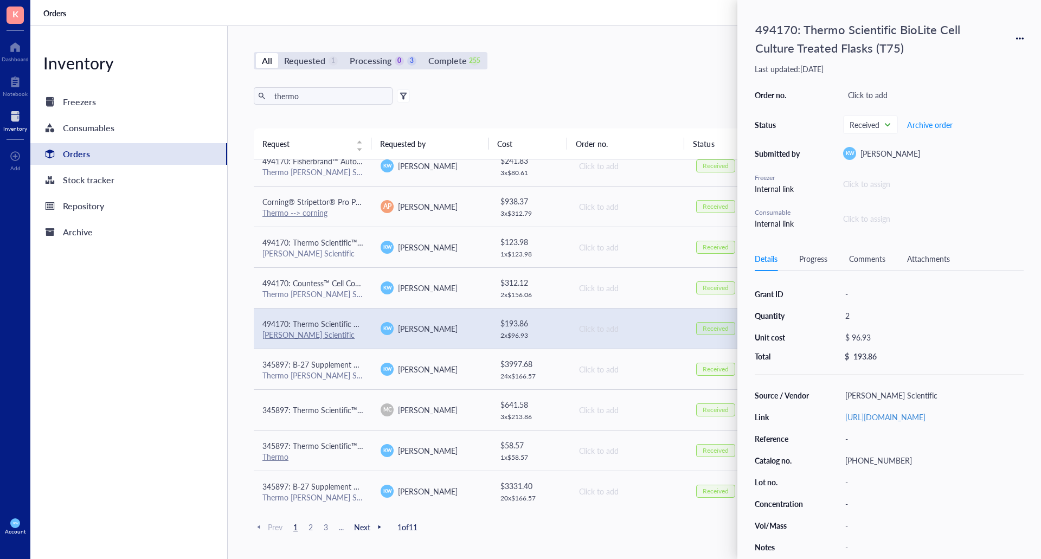
drag, startPoint x: 1016, startPoint y: 39, endPoint x: 1023, endPoint y: 41, distance: 7.9
click at [1018, 39] on div "494170: Thermo Scientific BioLite Cell Culture Treated Flasks (T75)" at bounding box center [889, 38] width 269 height 42
click at [1014, 40] on div "494170: Thermo Scientific BioLite Cell Culture Treated Flasks (T75)" at bounding box center [889, 38] width 269 height 42
click at [1019, 39] on icon at bounding box center [1020, 38] width 2 height 2
click at [978, 55] on span "Request again" at bounding box center [981, 54] width 68 height 12
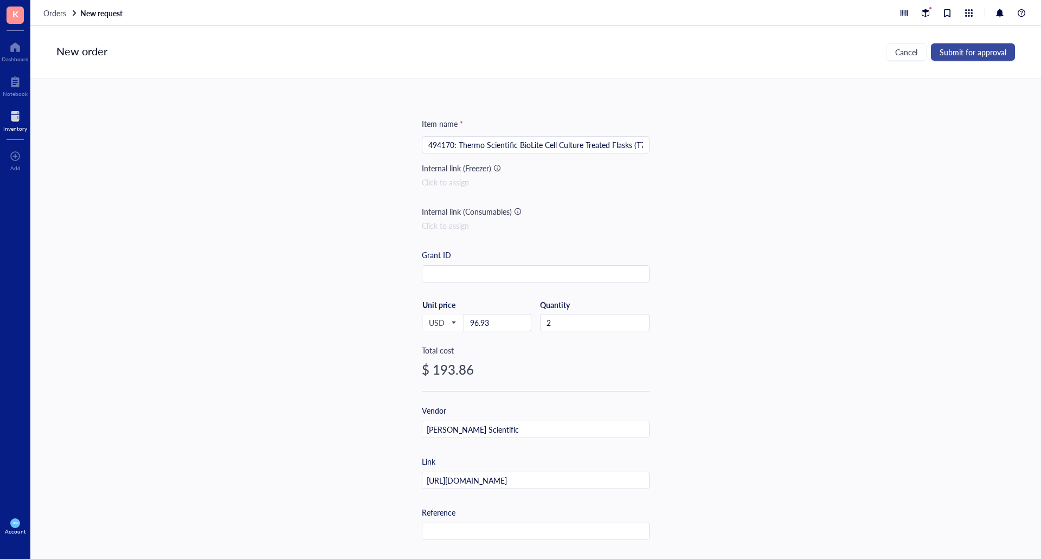
click at [973, 56] on span "Submit for approval" at bounding box center [973, 52] width 67 height 9
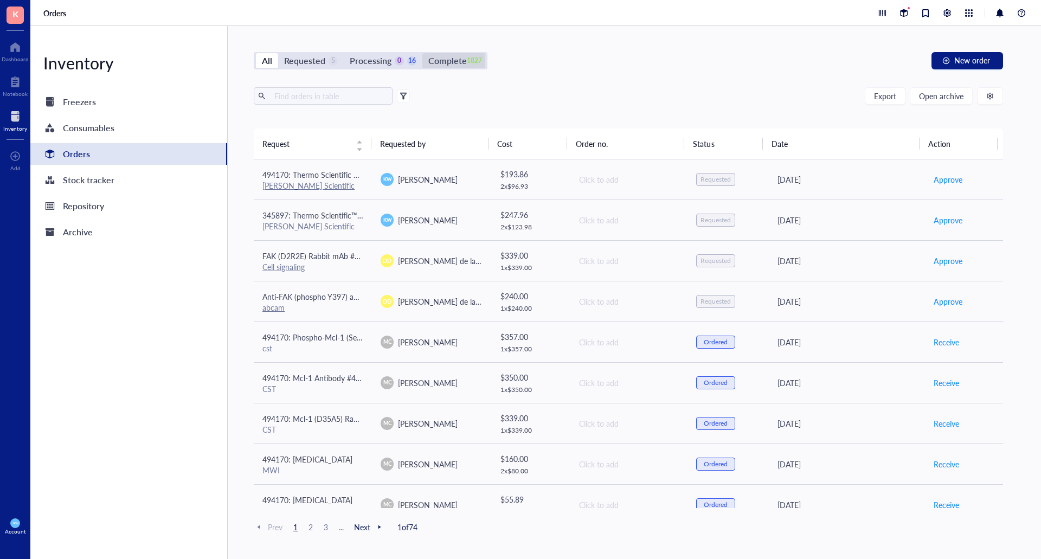
click at [439, 65] on div "Complete" at bounding box center [447, 60] width 38 height 15
click at [422, 53] on input "Complete 1827" at bounding box center [422, 53] width 0 height 0
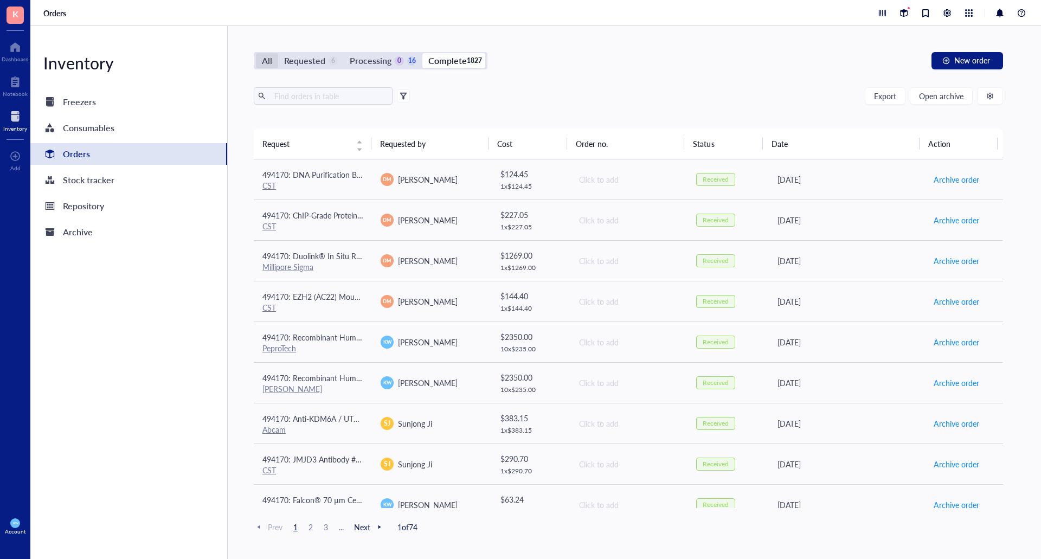
click at [273, 60] on div "All" at bounding box center [267, 60] width 22 height 15
click at [256, 53] on input "All" at bounding box center [256, 53] width 0 height 0
